Goal: Task Accomplishment & Management: Manage account settings

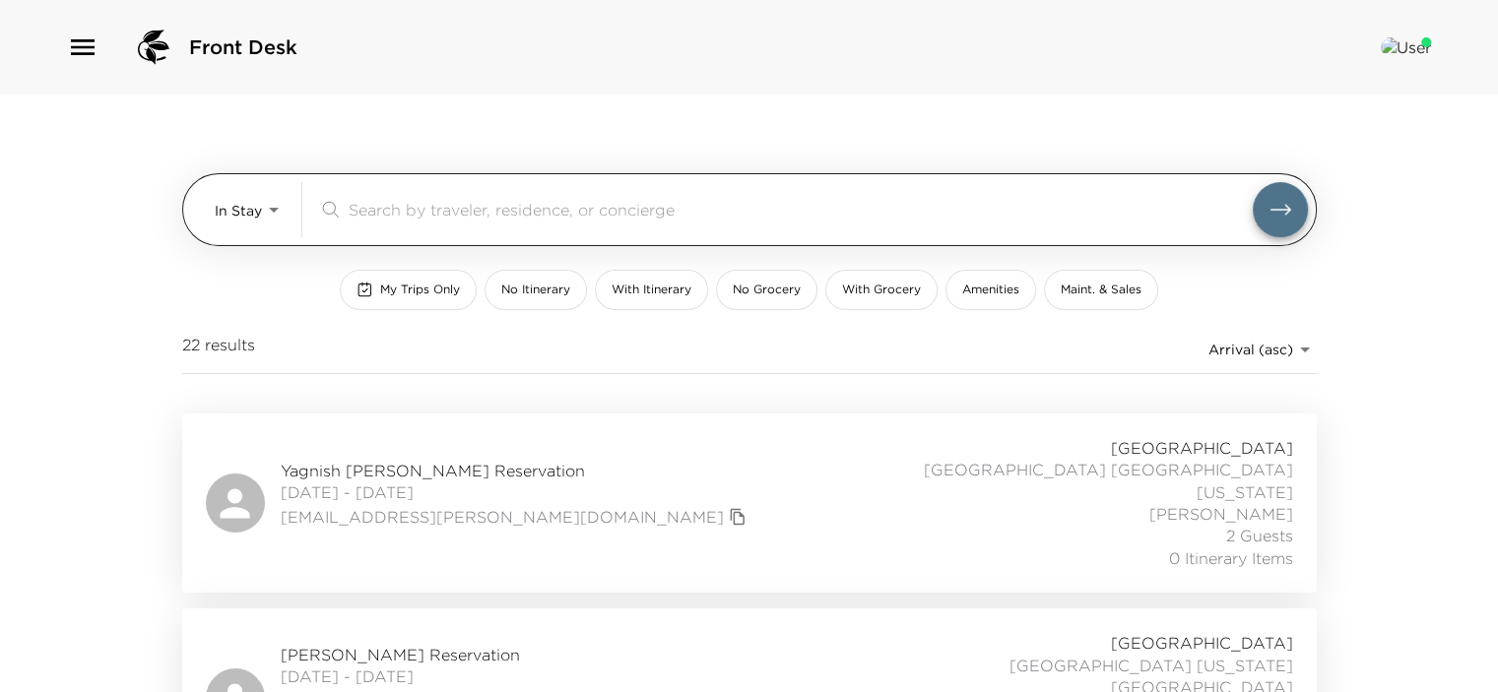
click at [406, 212] on input "search" at bounding box center [801, 209] width 904 height 23
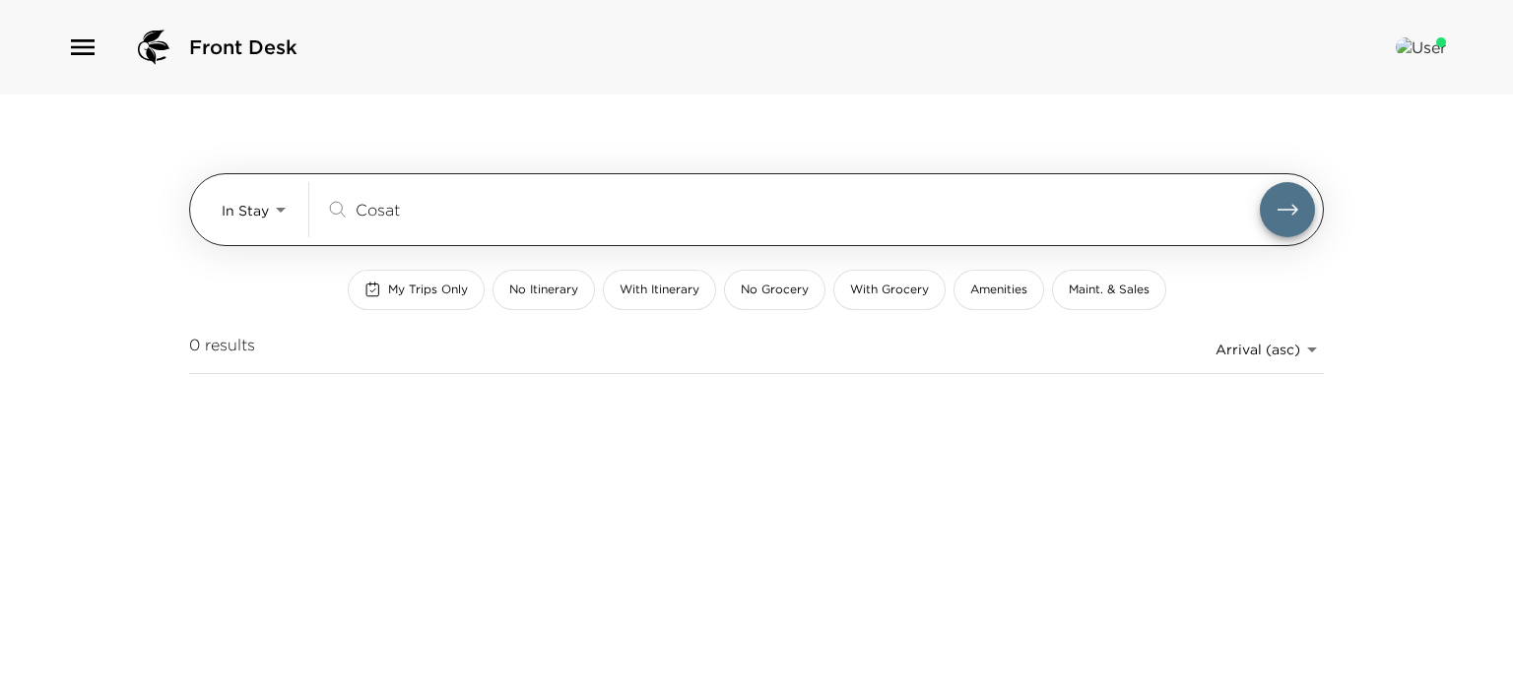
type input "Cosat"
click at [275, 210] on body "Front Desk In Stay In-Stay Cosat ​ My Trips Only No Itinerary With Itinerary No…" at bounding box center [756, 346] width 1513 height 692
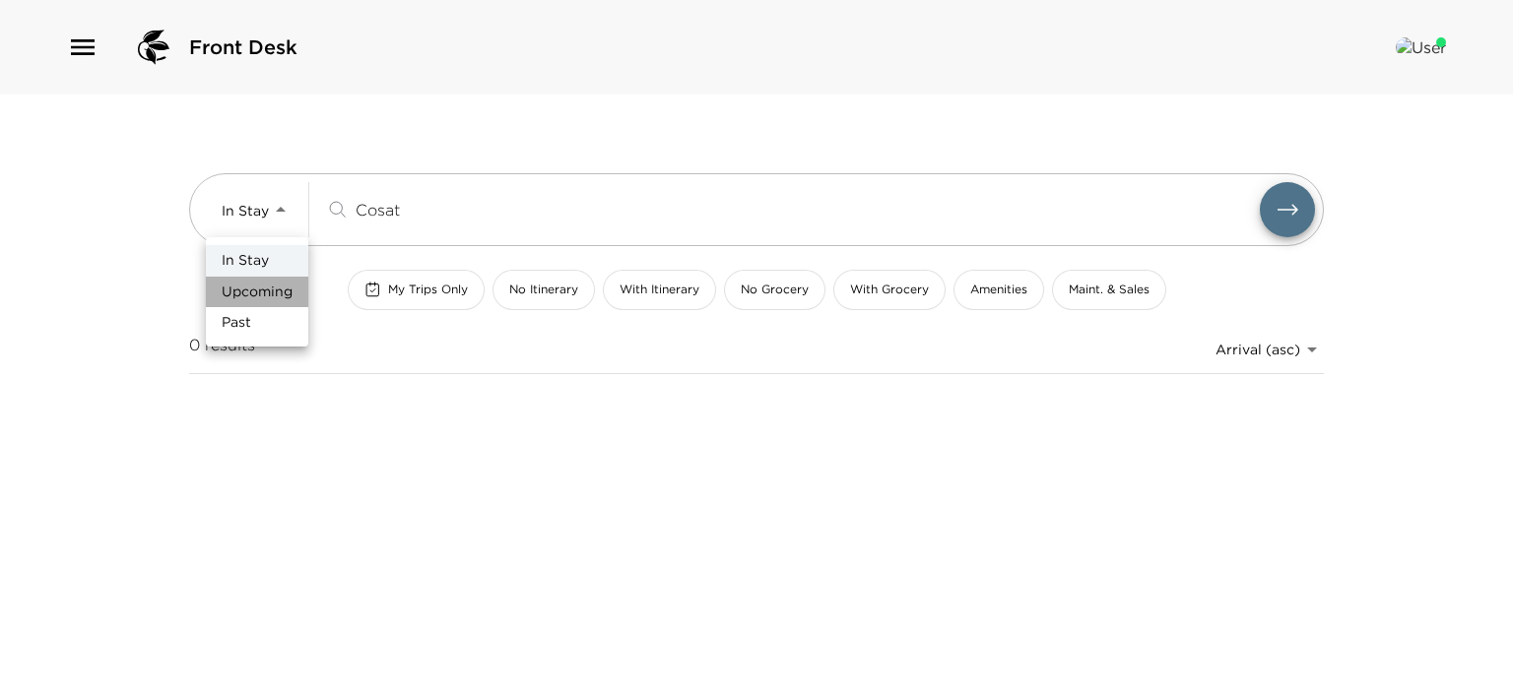
click at [257, 291] on span "Upcoming" at bounding box center [257, 293] width 71 height 20
type input "Upcoming"
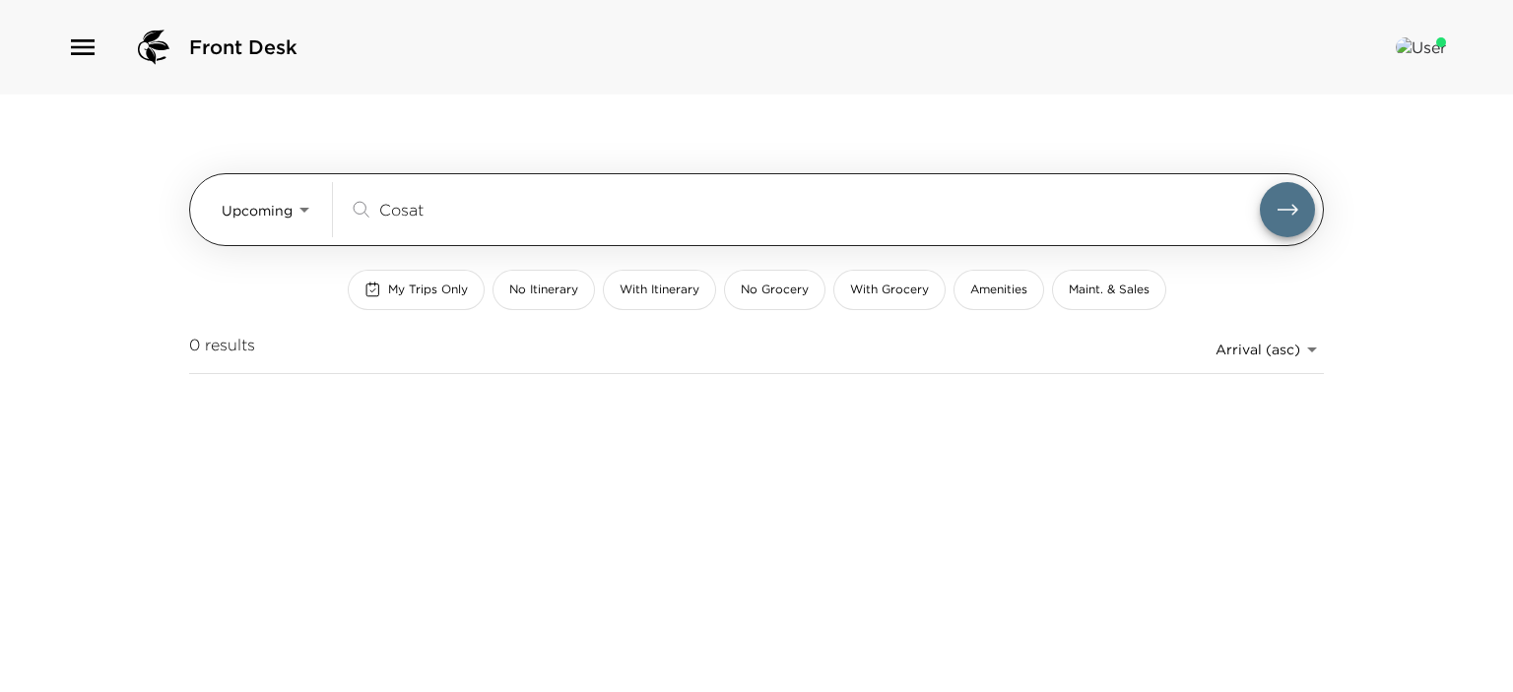
click at [445, 218] on input "Cosat" at bounding box center [819, 209] width 881 height 23
click at [449, 219] on input "Cosat" at bounding box center [819, 209] width 881 height 23
type input "C"
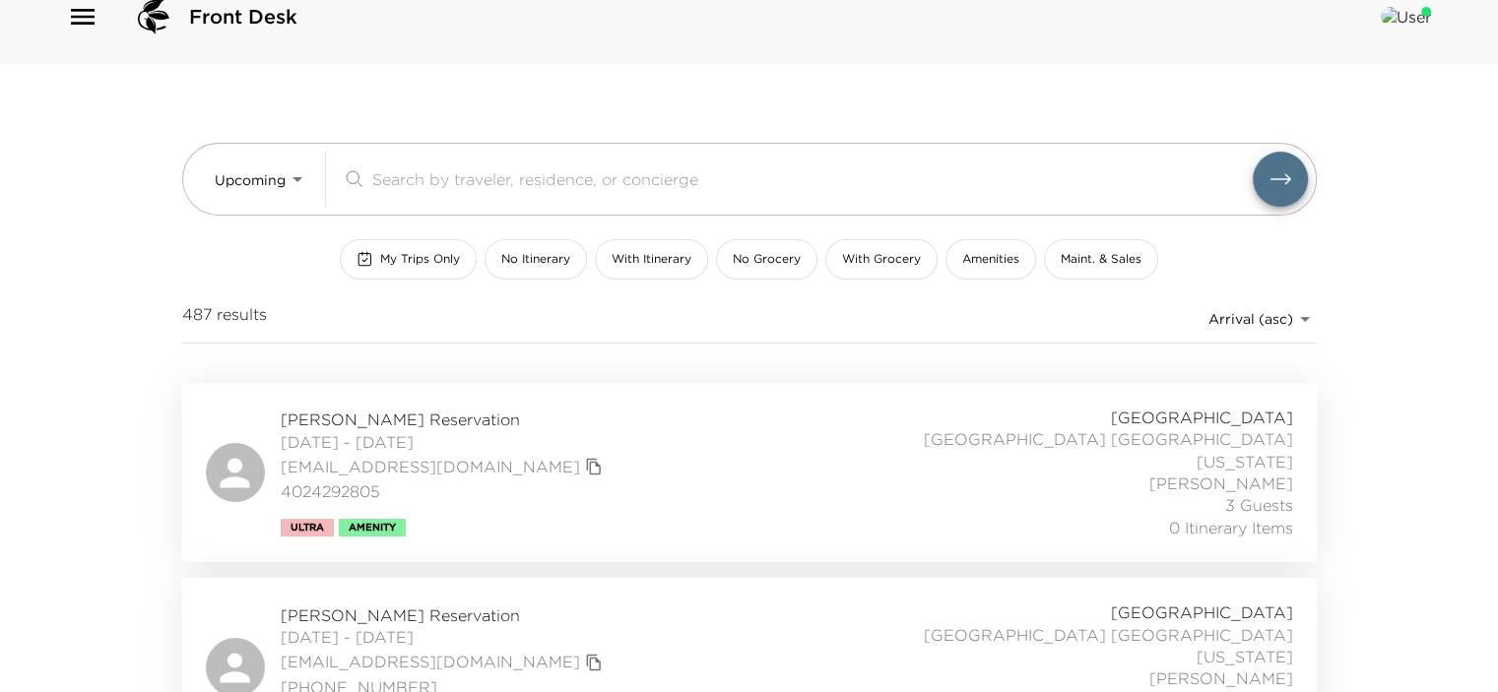
scroll to position [43, 0]
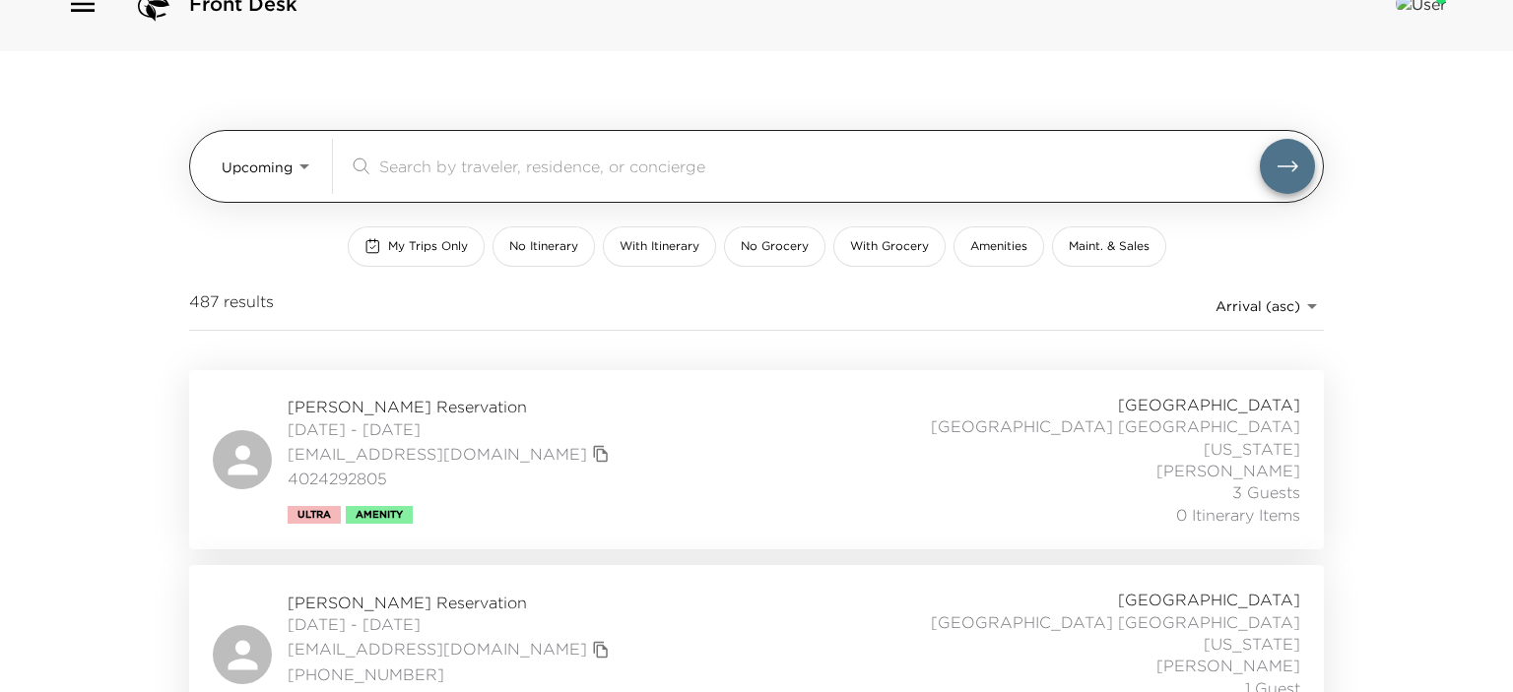
click at [296, 165] on body "Front Desk Upcoming Upcoming ​ My Trips Only No Itinerary With Itinerary No Gro…" at bounding box center [756, 303] width 1513 height 692
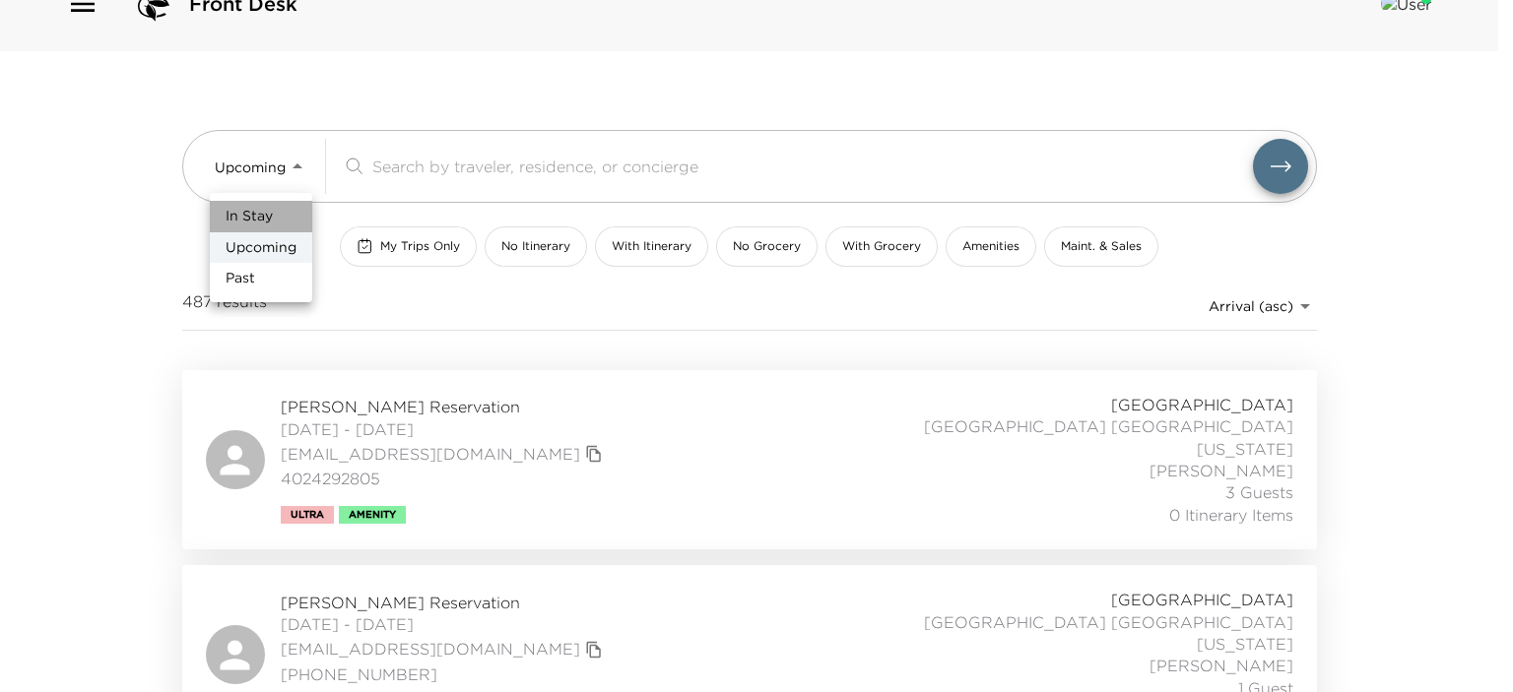
click at [274, 217] on li "In Stay" at bounding box center [261, 217] width 102 height 32
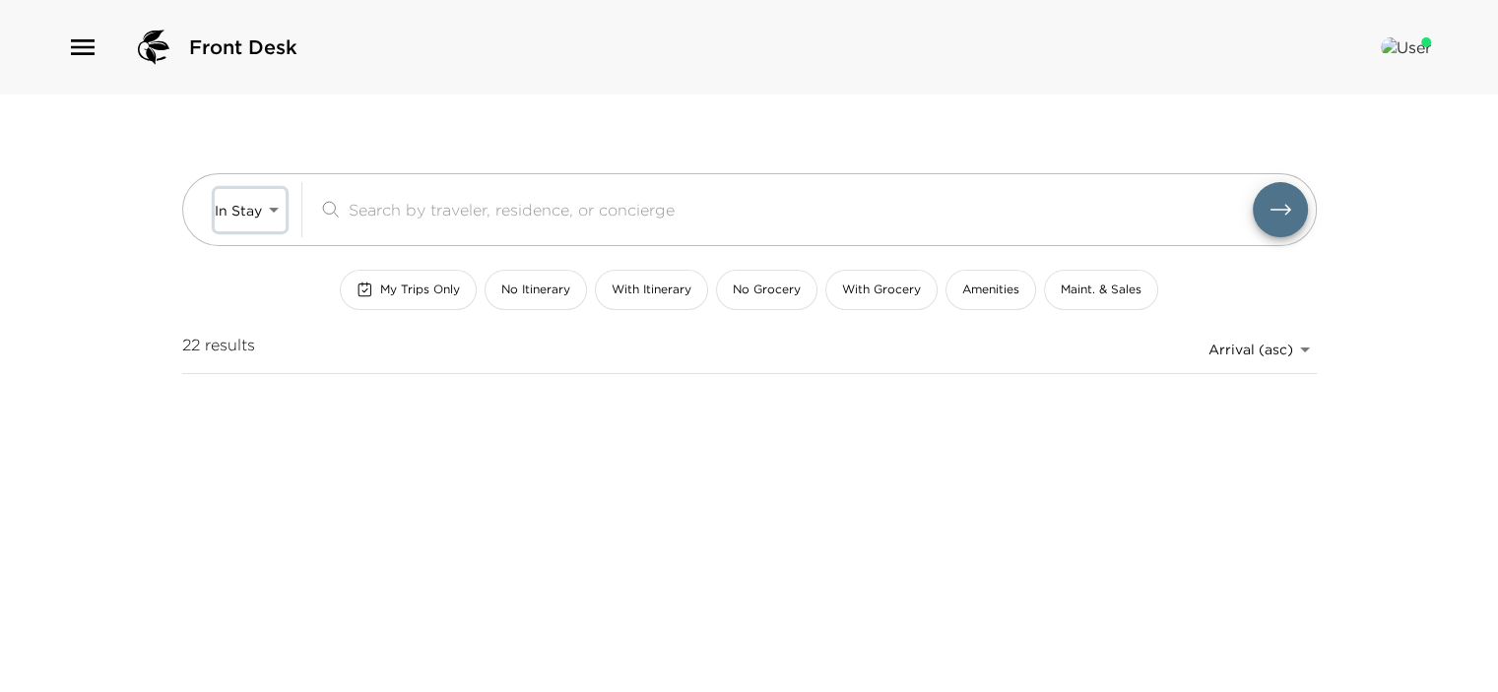
scroll to position [0, 0]
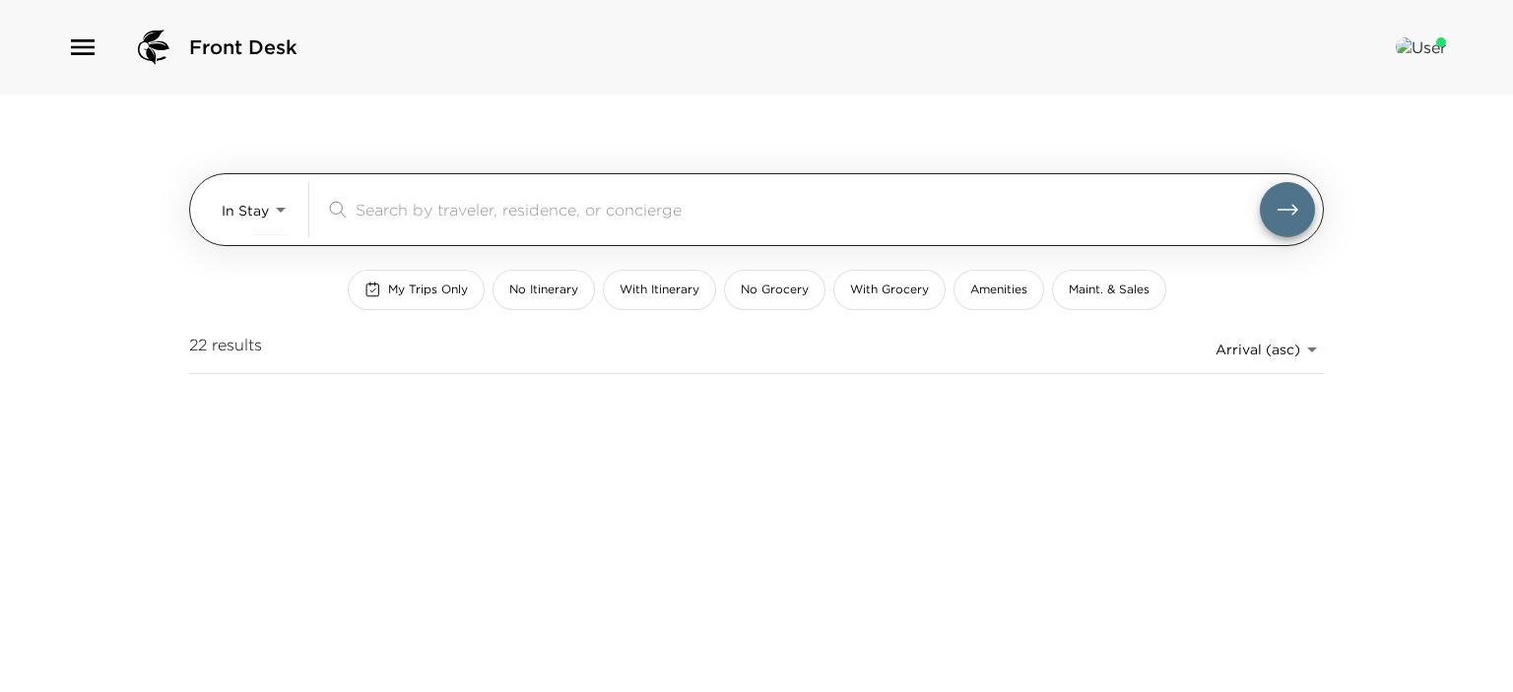
click at [276, 202] on body "Front Desk In Stay In-Stay ​ My Trips Only No Itinerary With Itinerary No Groce…" at bounding box center [756, 346] width 1513 height 692
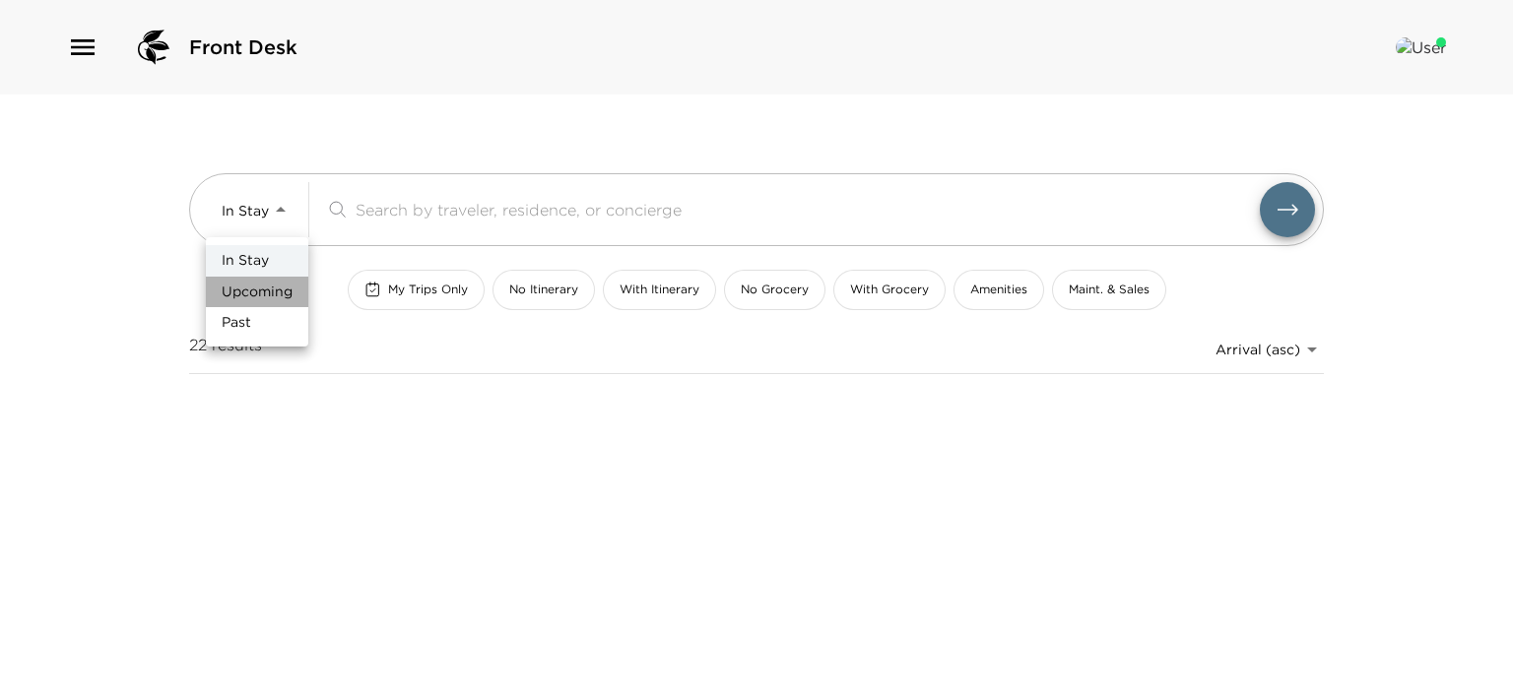
click at [261, 294] on span "Upcoming" at bounding box center [257, 293] width 71 height 20
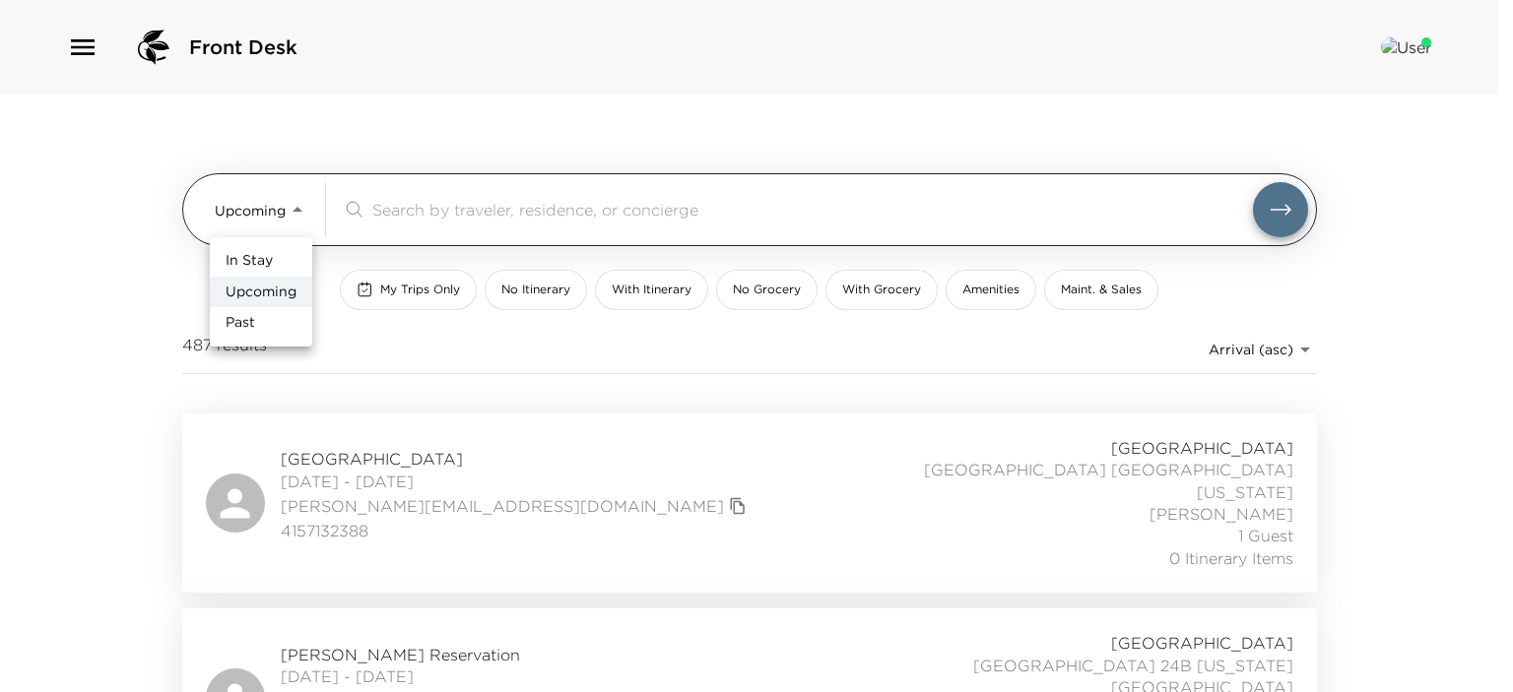
click at [297, 210] on body "Front Desk Upcoming Upcoming ​ My Trips Only No Itinerary With Itinerary No Gro…" at bounding box center [756, 346] width 1513 height 692
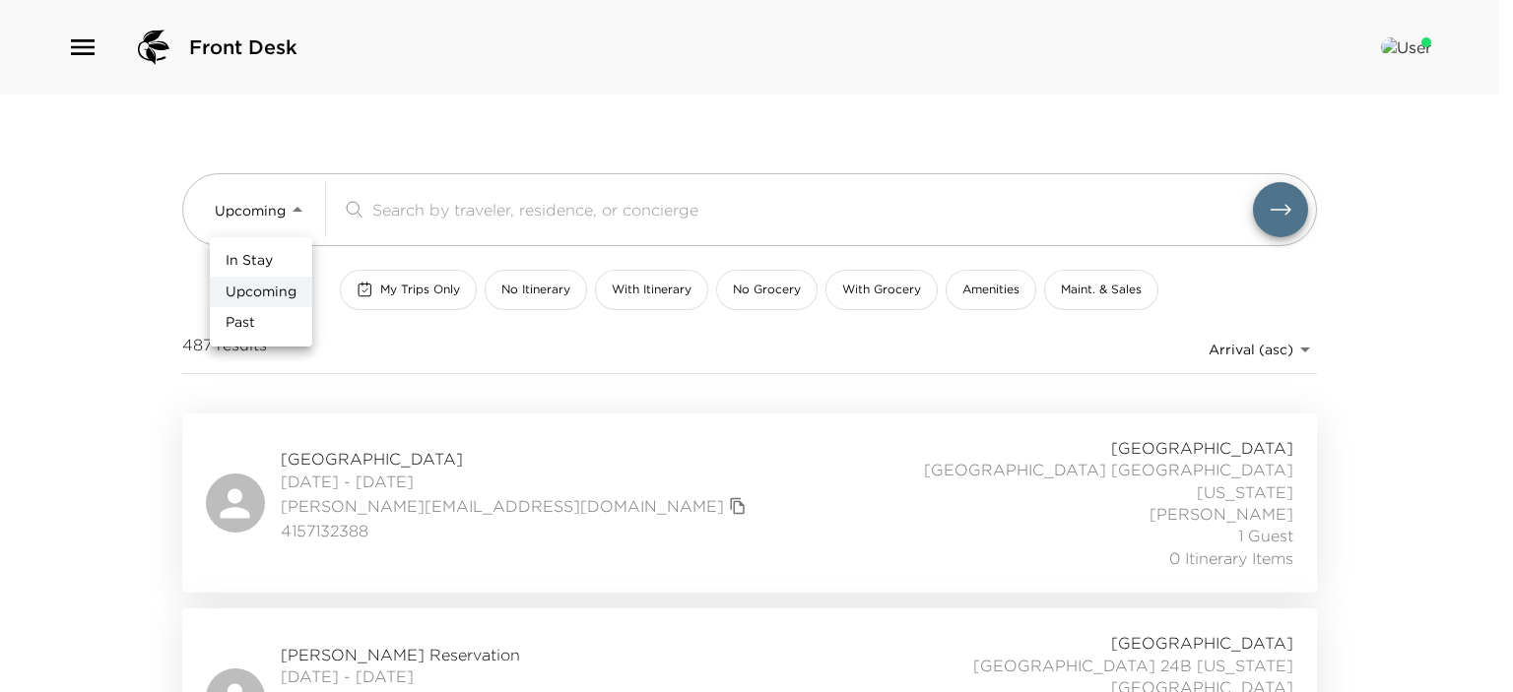
click at [269, 268] on span "In Stay" at bounding box center [249, 261] width 47 height 20
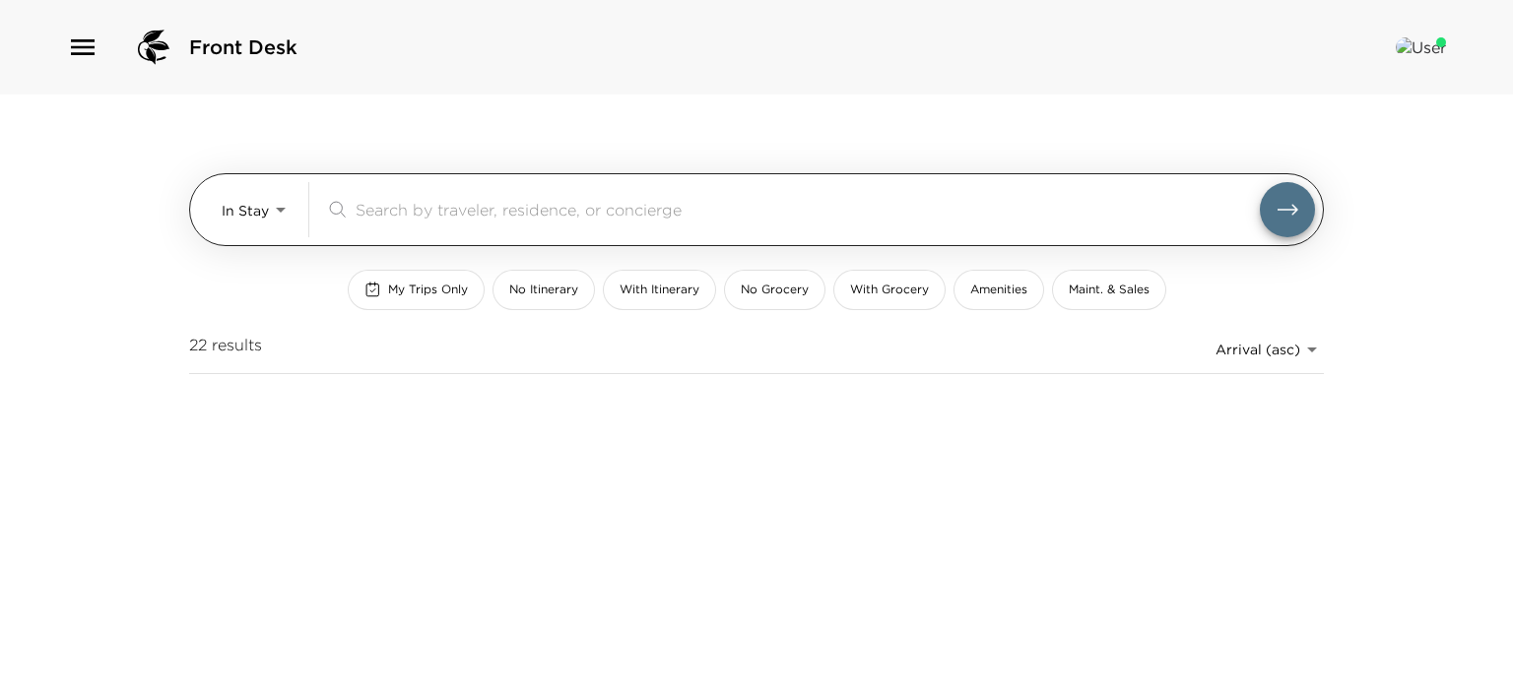
click at [433, 214] on input "search" at bounding box center [808, 209] width 904 height 23
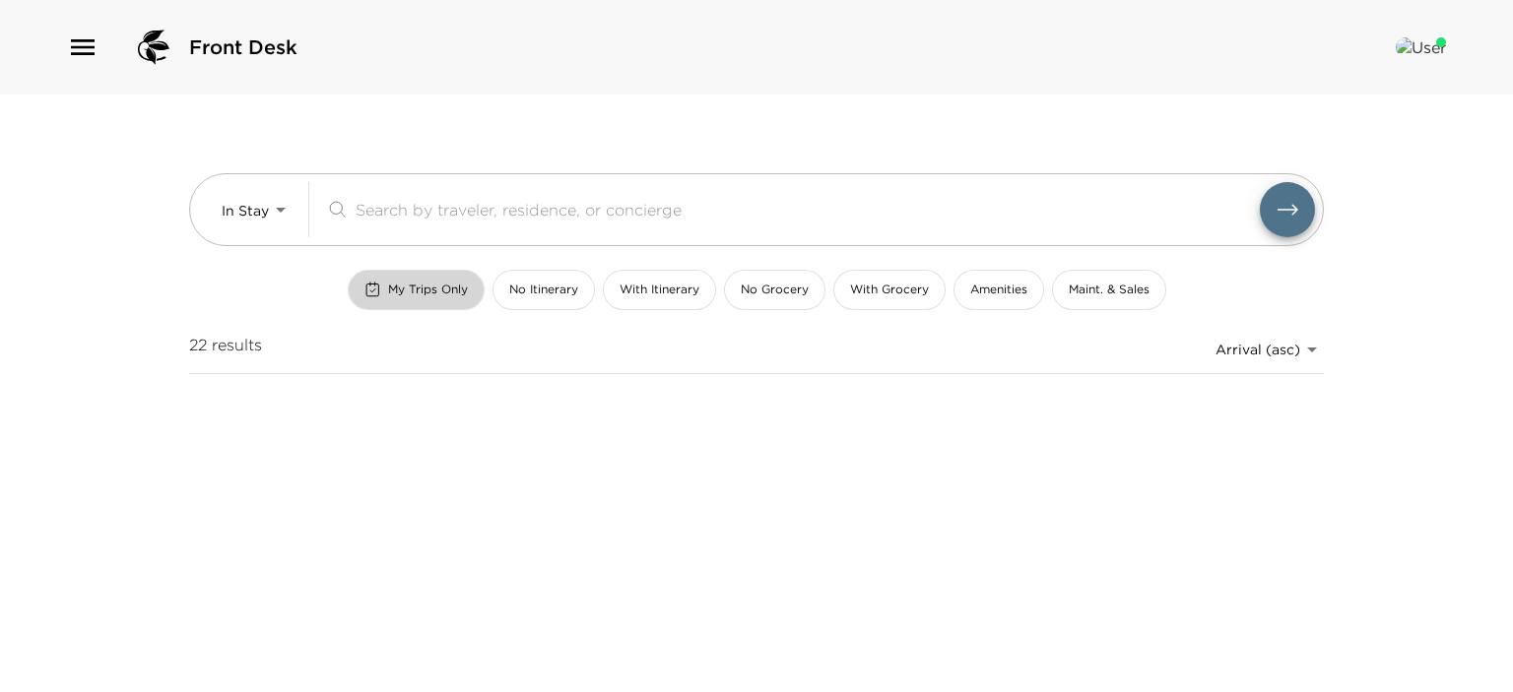
click at [450, 289] on span "My Trips Only" at bounding box center [428, 290] width 80 height 17
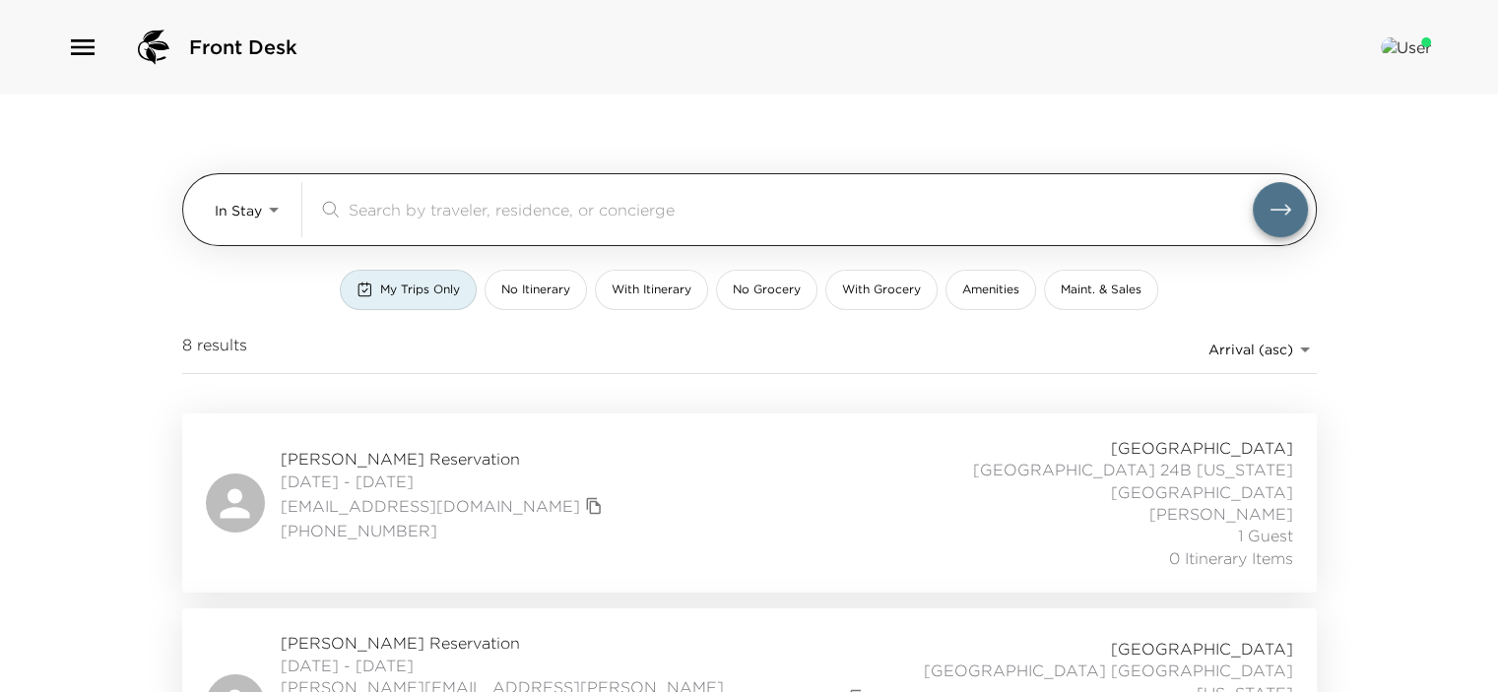
click at [275, 216] on body "Front Desk In Stay In-Stay ​ My Trips Only No Itinerary With Itinerary No Groce…" at bounding box center [749, 346] width 1498 height 692
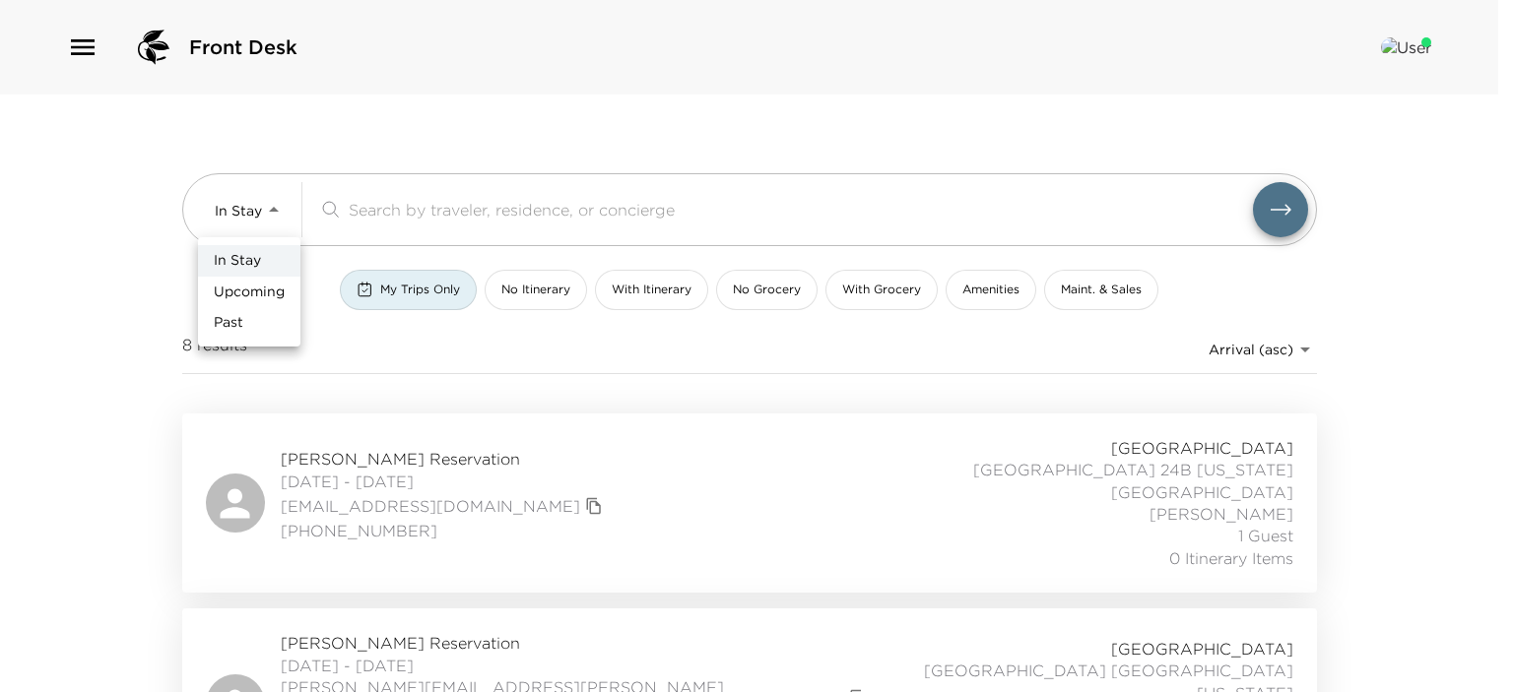
click at [267, 286] on span "Upcoming" at bounding box center [249, 293] width 71 height 20
type input "Upcoming"
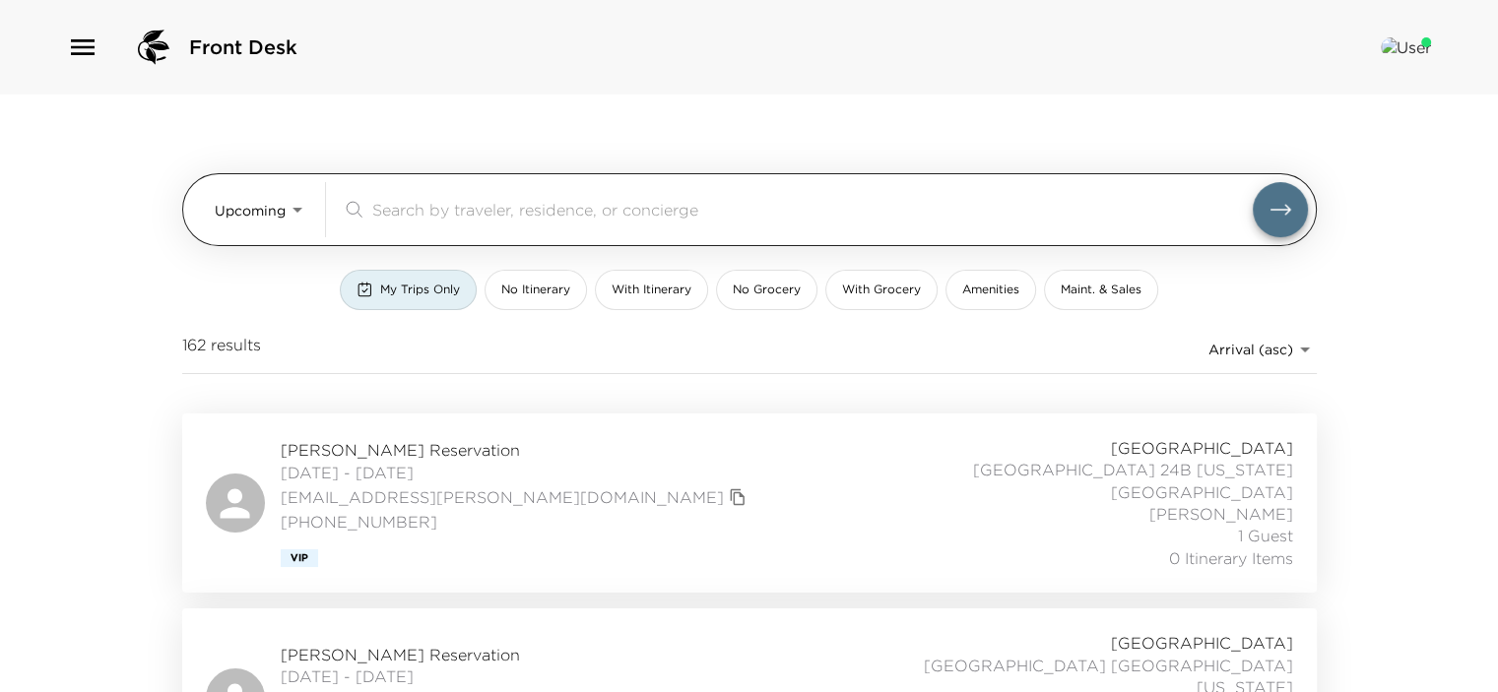
click at [374, 201] on input "search" at bounding box center [812, 209] width 881 height 23
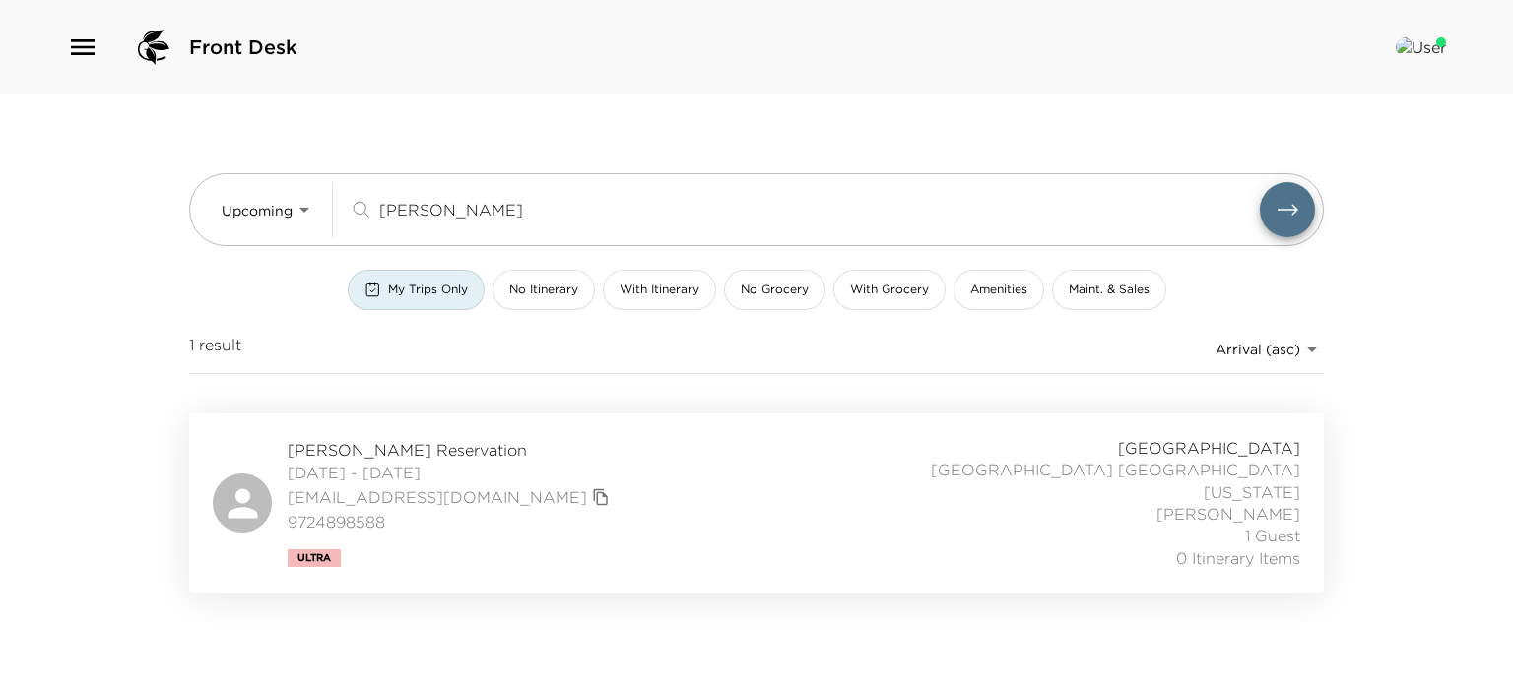
type input "[PERSON_NAME]"
click at [382, 472] on span "[DATE] - [DATE]" at bounding box center [451, 473] width 327 height 22
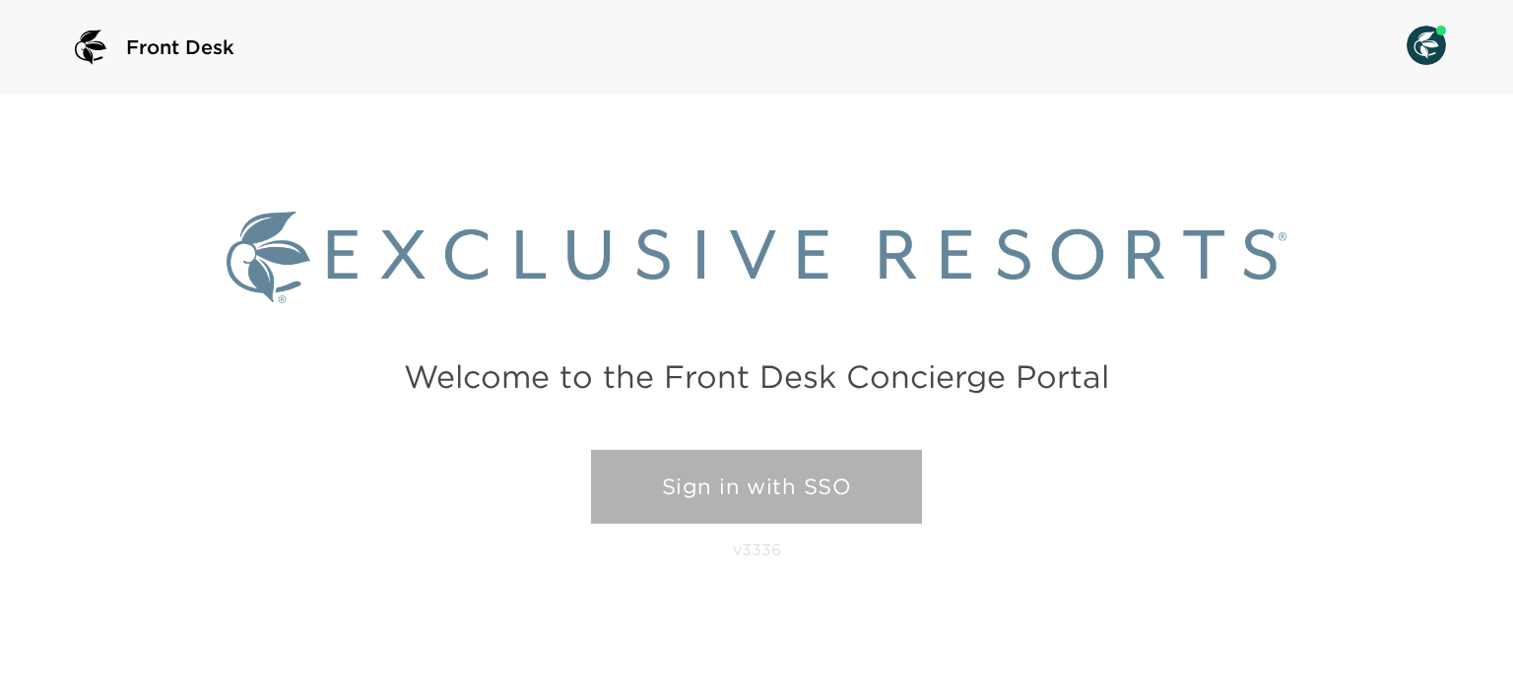
click at [746, 479] on link "Sign in with SSO" at bounding box center [756, 487] width 331 height 75
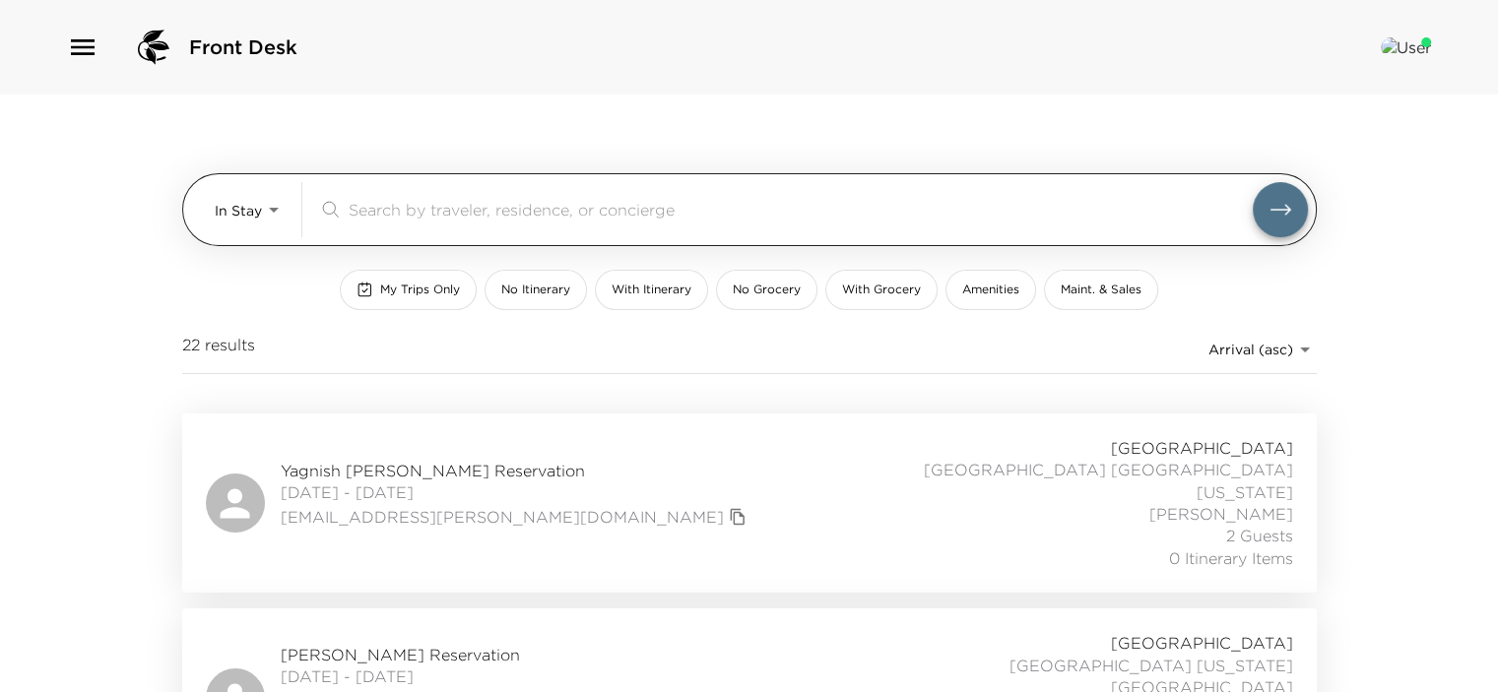
click at [451, 211] on input "search" at bounding box center [801, 209] width 904 height 23
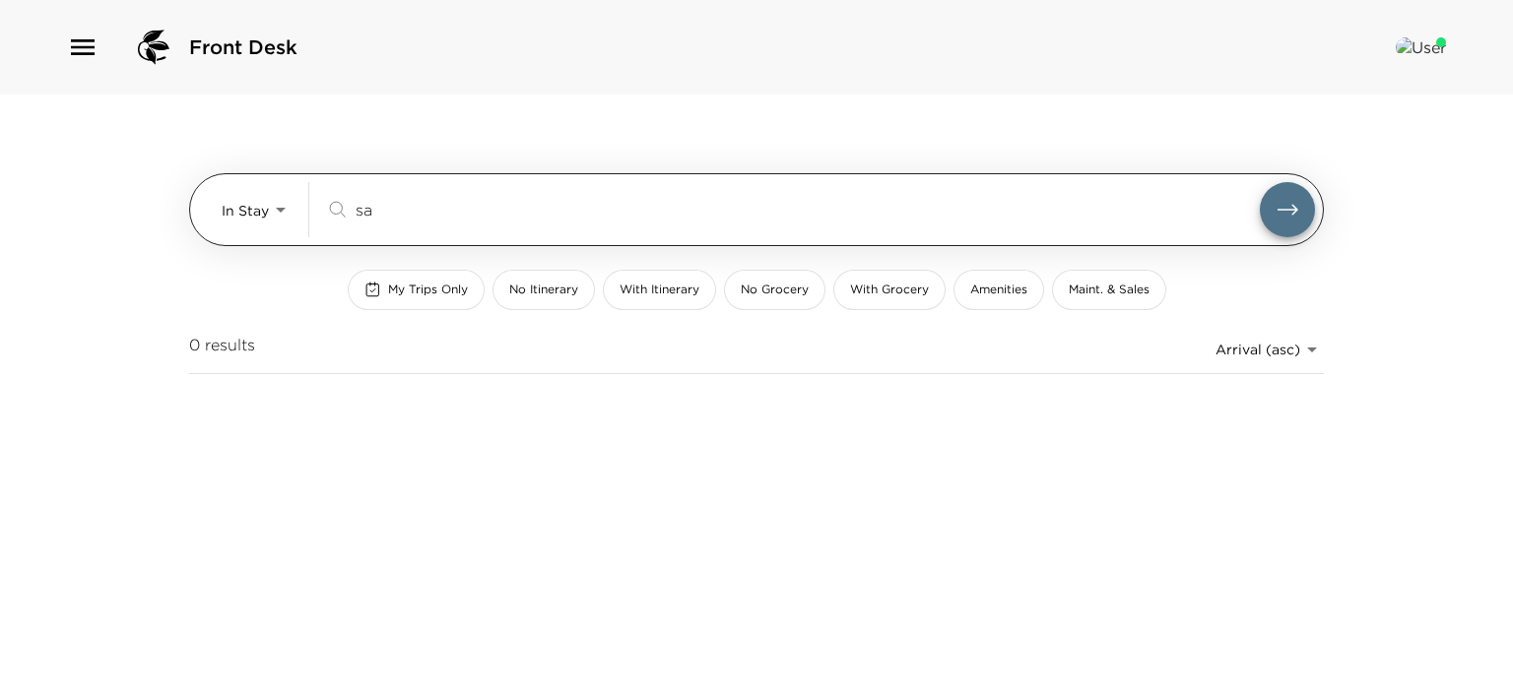
type input "s"
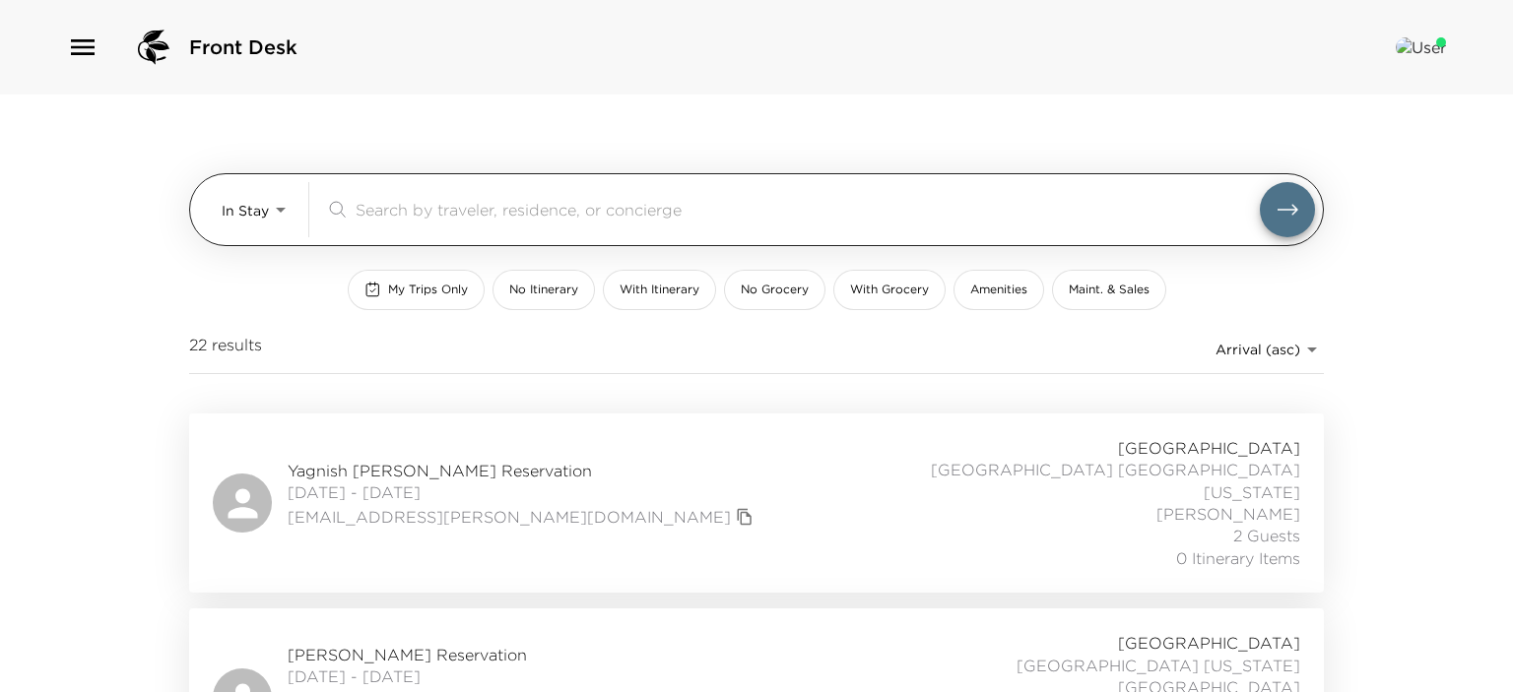
click at [272, 208] on body "Front Desk In Stay In-Stay ​ My Trips Only No Itinerary With Itinerary No Groce…" at bounding box center [756, 346] width 1513 height 692
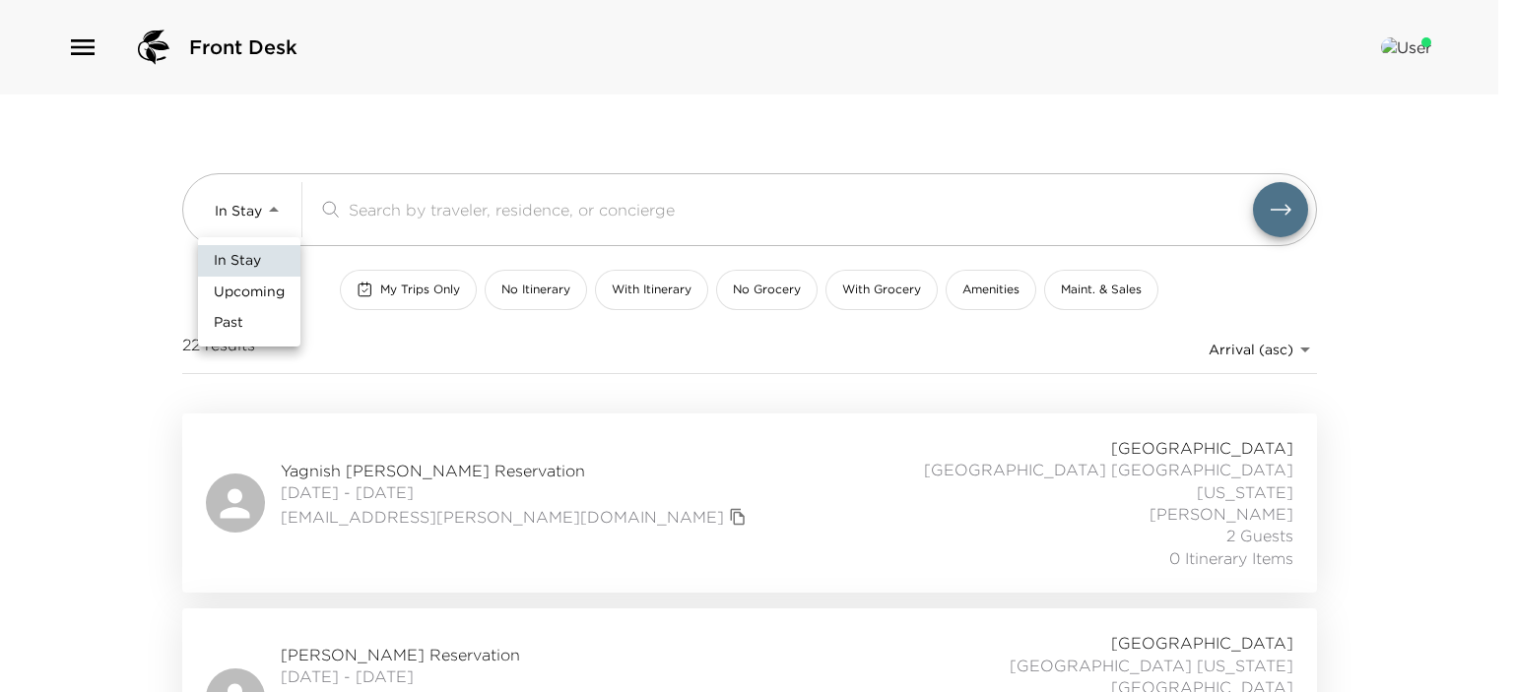
drag, startPoint x: 263, startPoint y: 291, endPoint x: 341, endPoint y: 231, distance: 97.7
click at [263, 287] on span "Upcoming" at bounding box center [249, 293] width 71 height 20
type input "Upcoming"
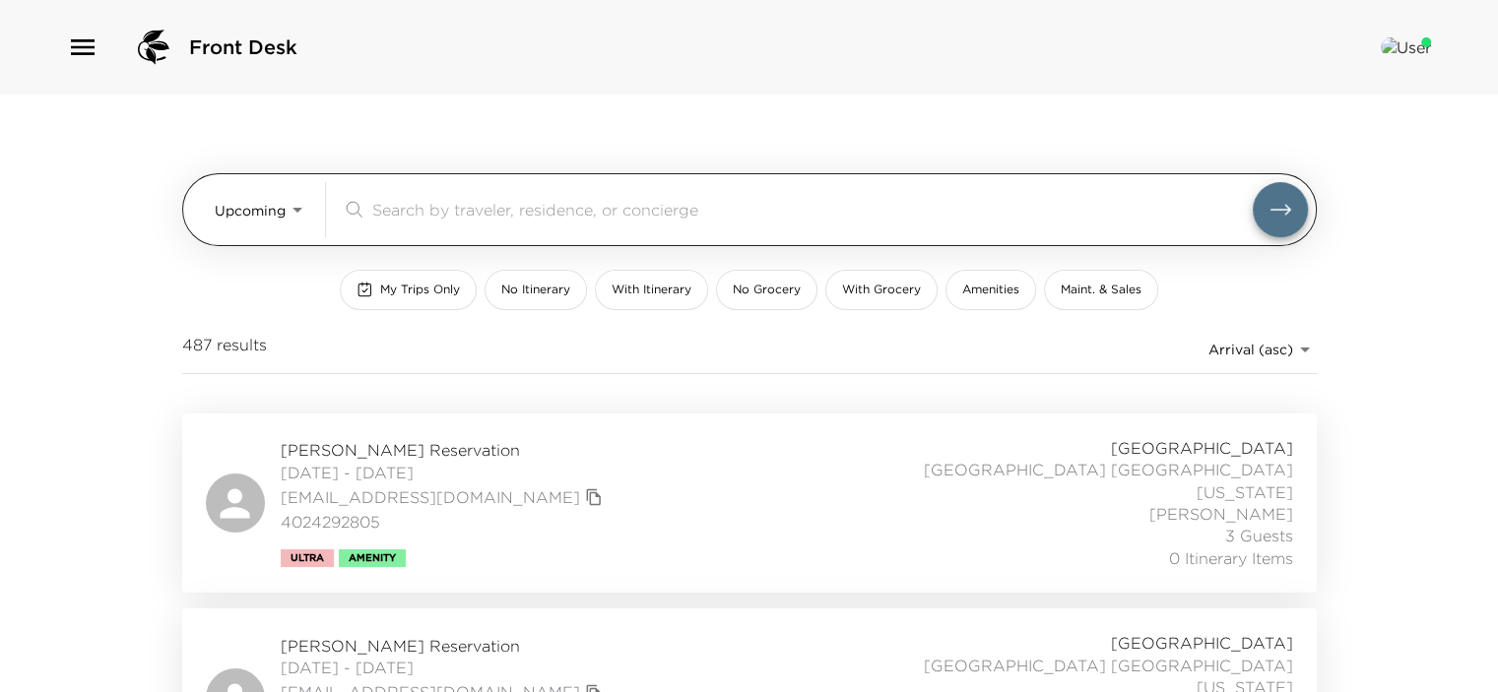
click at [394, 211] on input "search" at bounding box center [812, 209] width 881 height 23
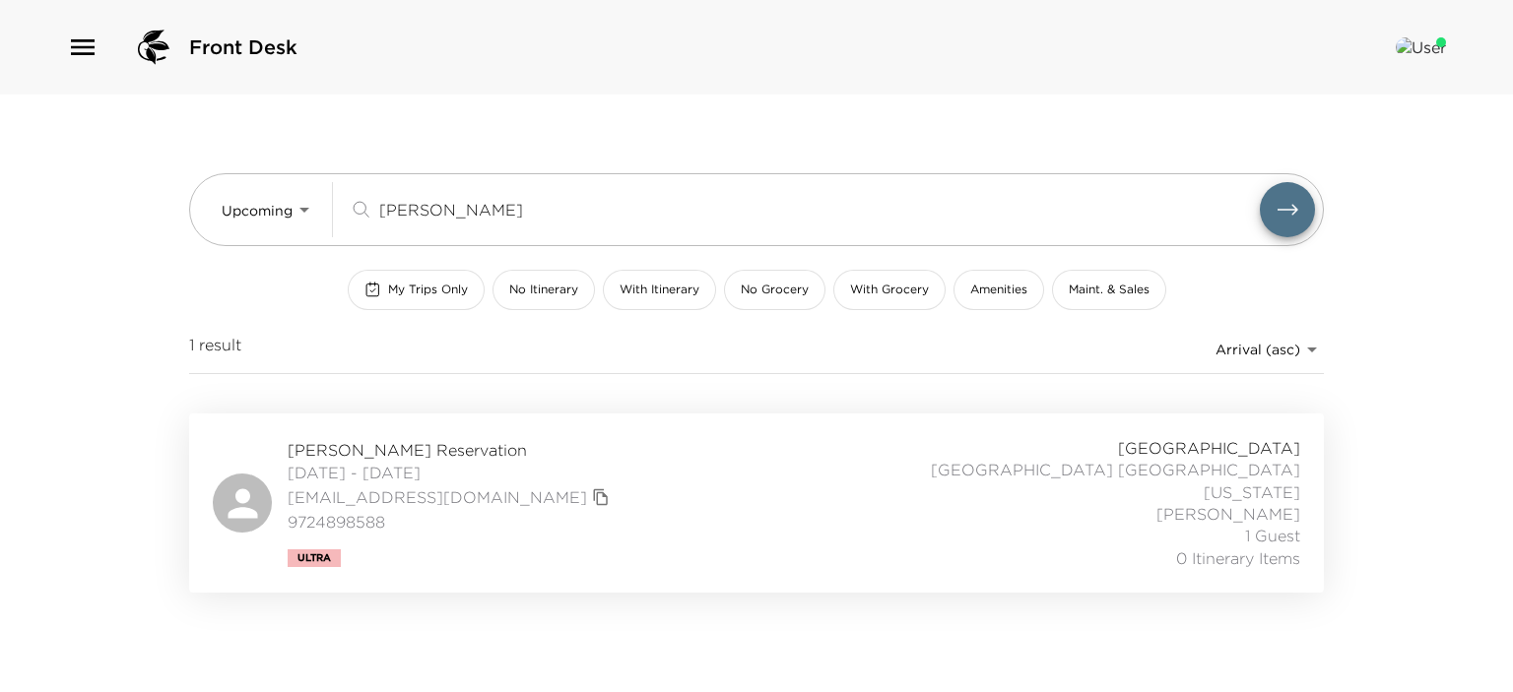
type input "[PERSON_NAME]"
click at [343, 472] on span "[DATE] - [DATE]" at bounding box center [451, 473] width 327 height 22
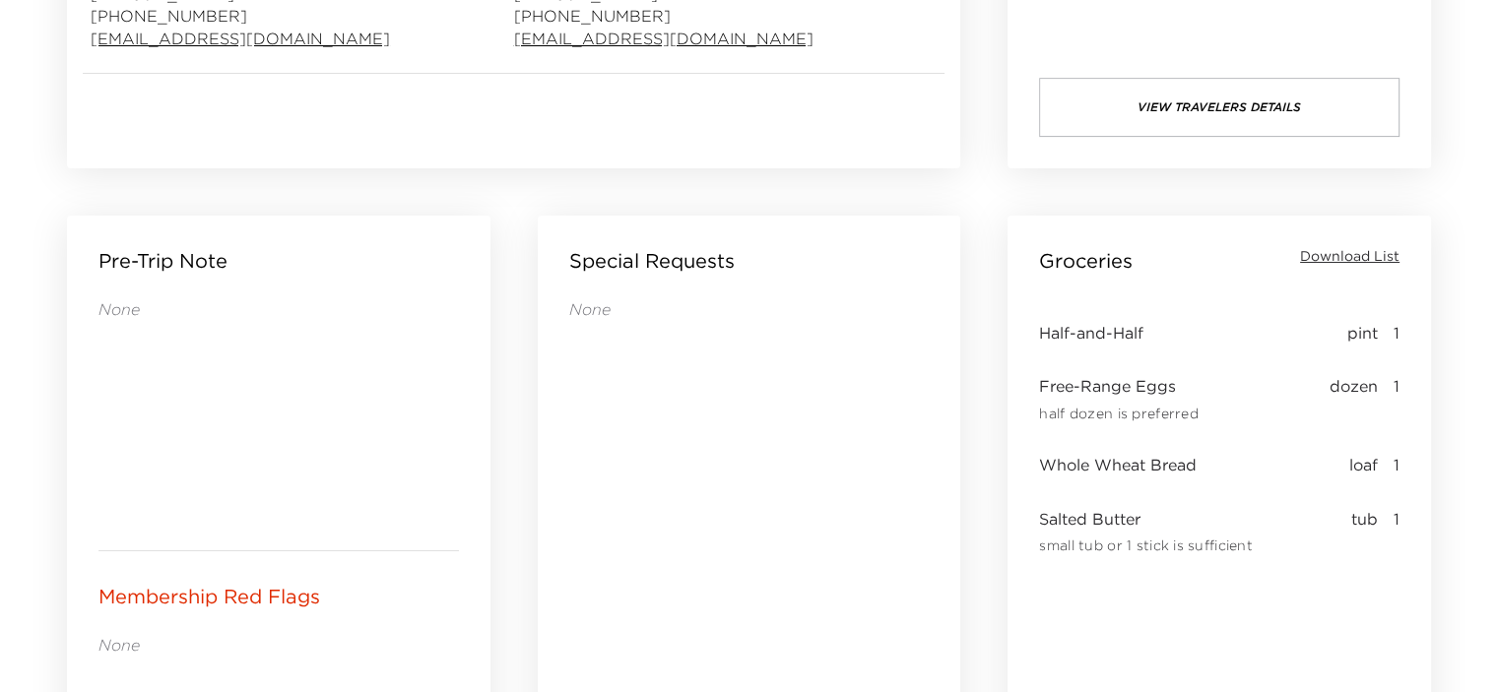
scroll to position [802, 0]
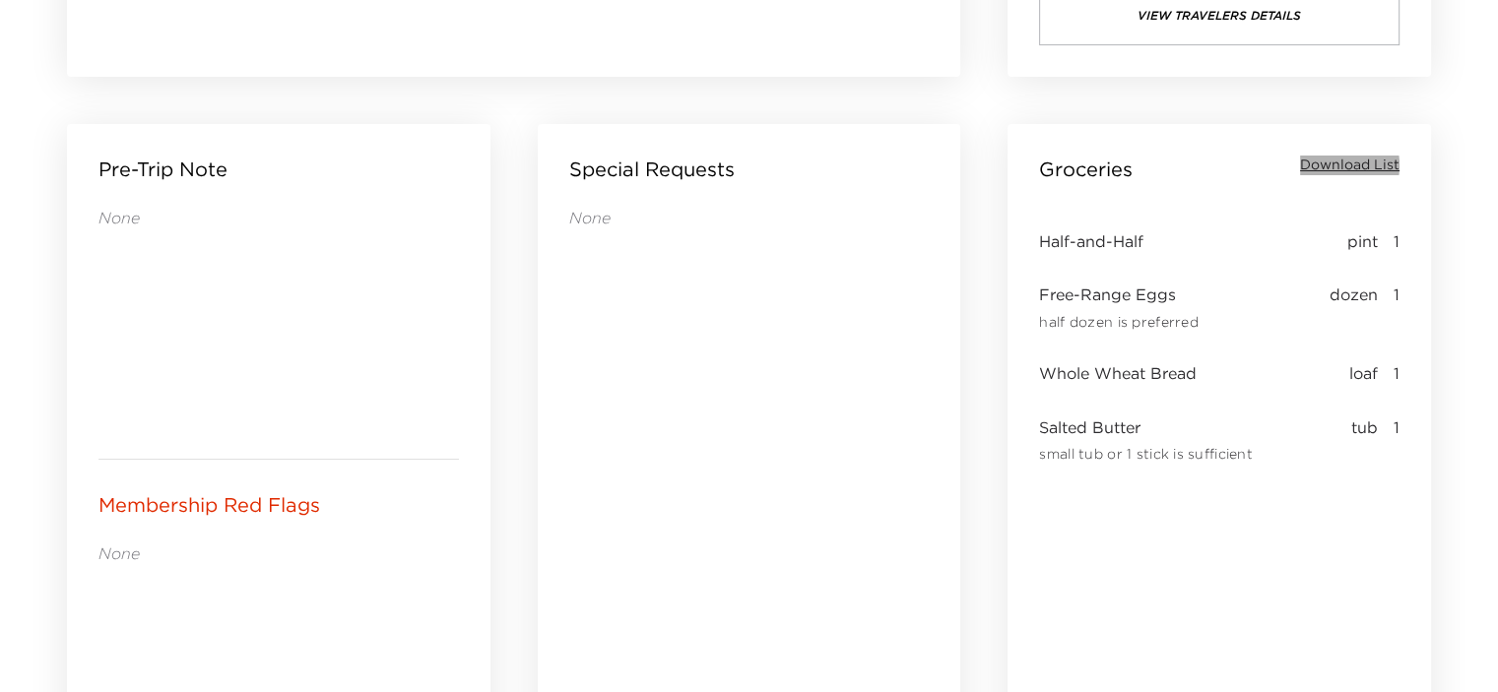
click at [1336, 164] on span "Download List" at bounding box center [1349, 166] width 99 height 20
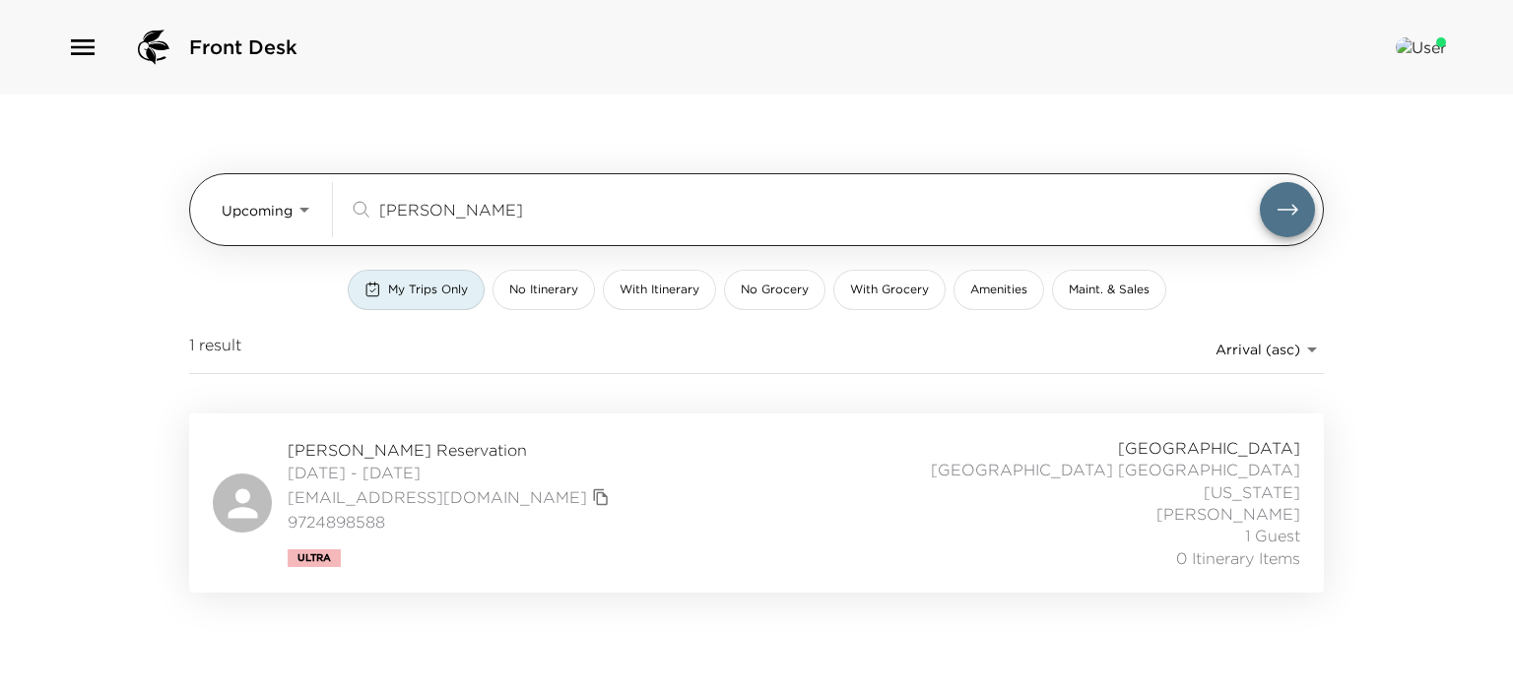
click at [433, 196] on div "[PERSON_NAME] ​" at bounding box center [832, 209] width 966 height 55
click at [434, 202] on input "[PERSON_NAME]" at bounding box center [819, 209] width 881 height 23
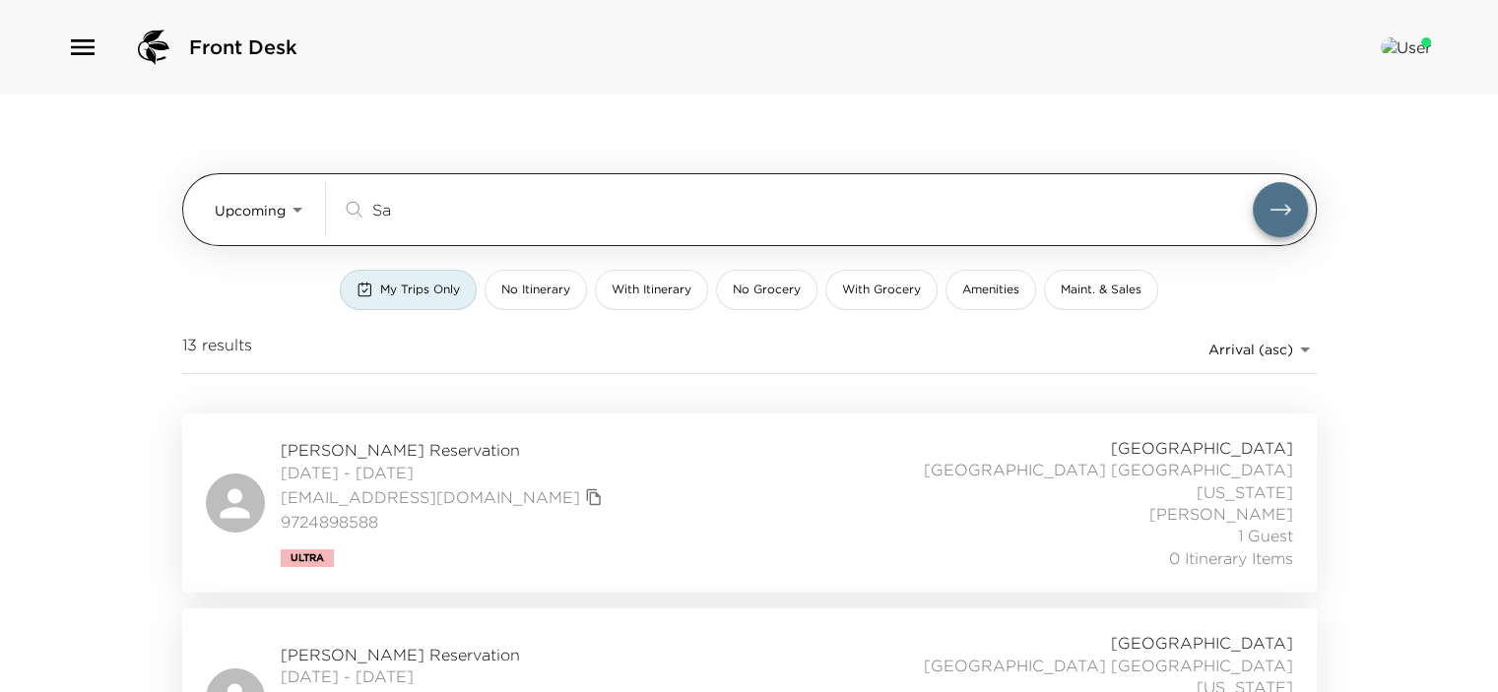
type input "S"
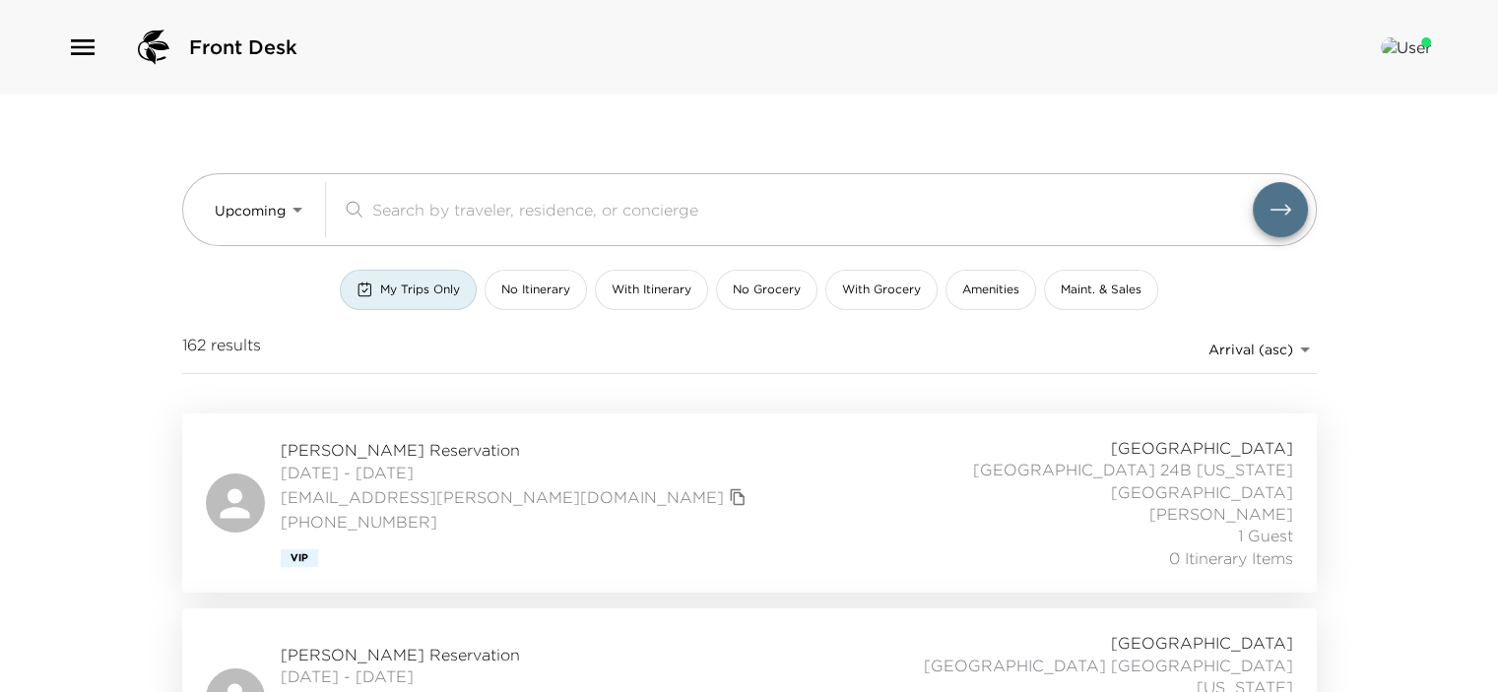
click at [414, 286] on span "My Trips Only" at bounding box center [420, 290] width 80 height 17
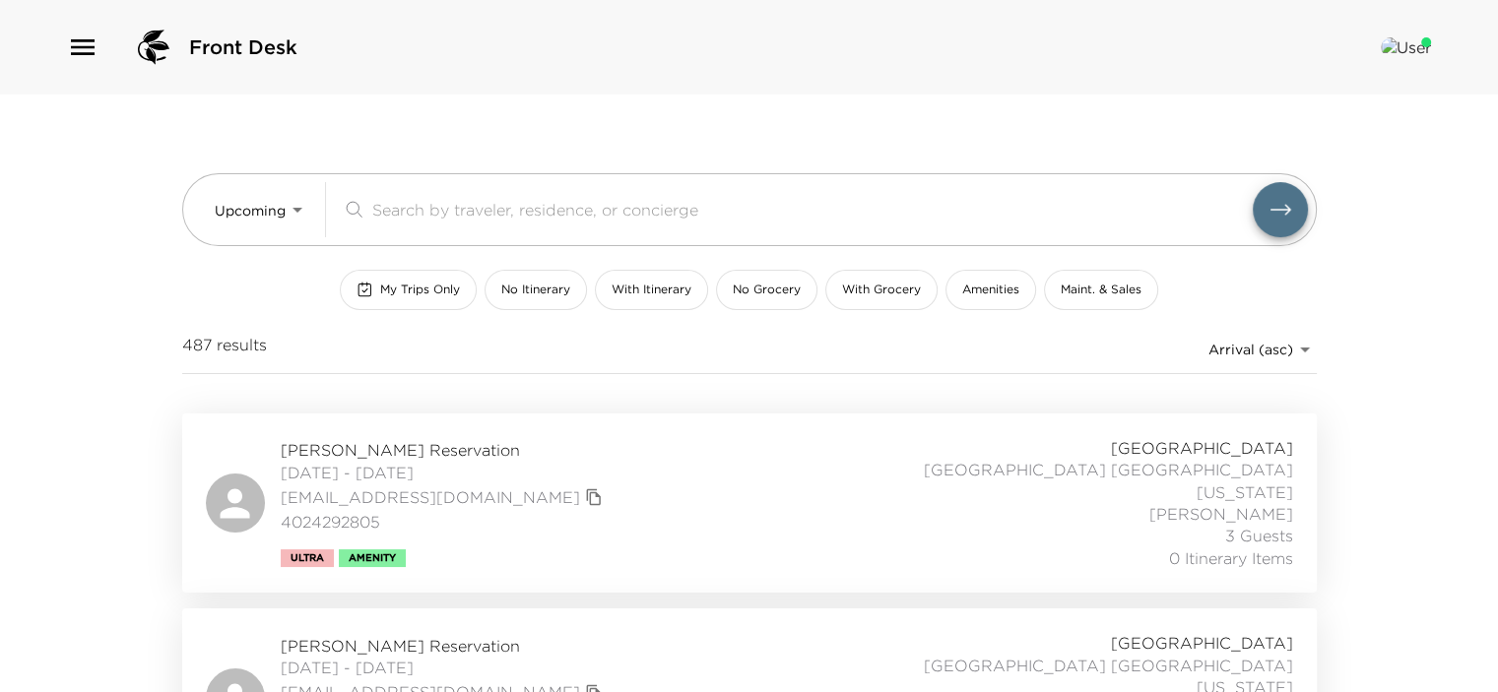
click at [424, 287] on span "My Trips Only" at bounding box center [420, 290] width 80 height 17
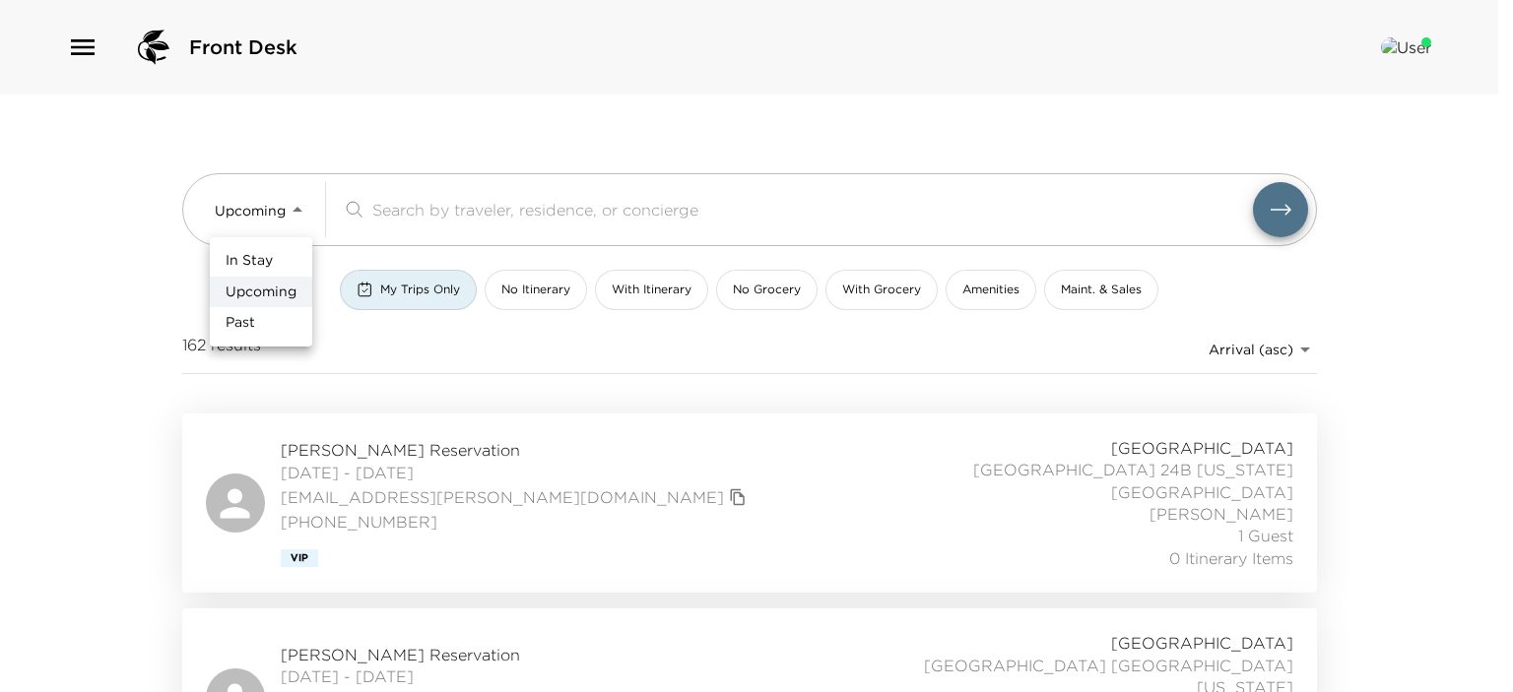
click at [299, 209] on body "Front Desk Upcoming Upcoming ​ My Trips Only No Itinerary With Itinerary No Gro…" at bounding box center [756, 346] width 1513 height 692
click at [284, 251] on li "In Stay" at bounding box center [261, 261] width 102 height 32
type input "In-Stay"
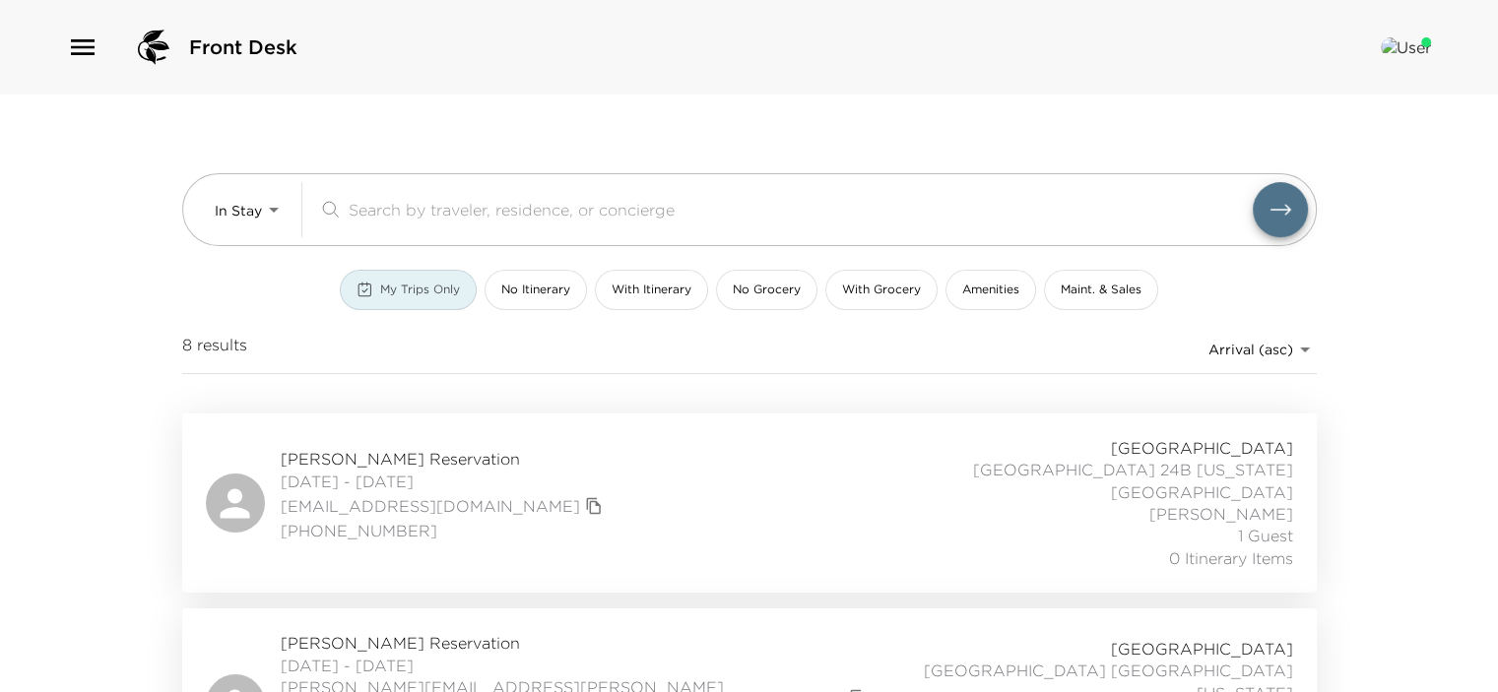
click at [409, 280] on button "My Trips Only" at bounding box center [408, 290] width 137 height 40
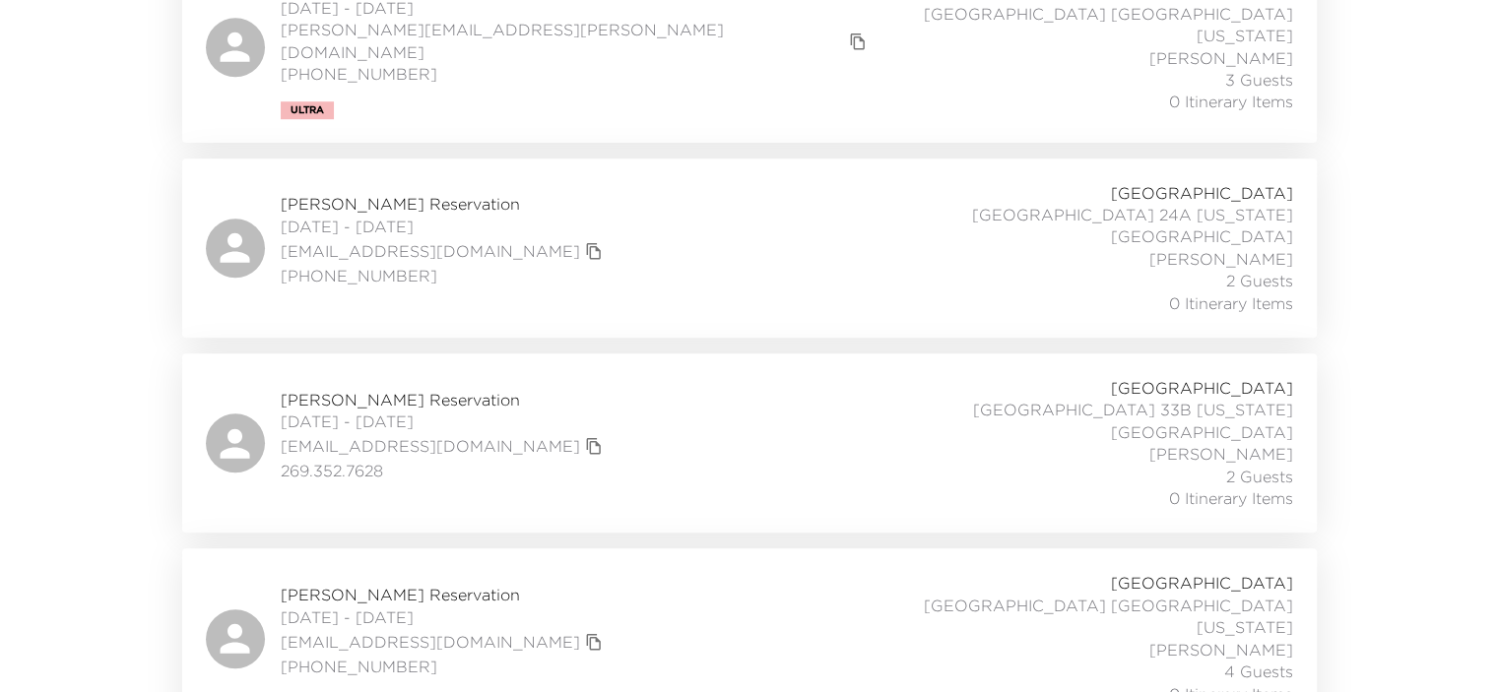
scroll to position [1457, 0]
